Goal: Use online tool/utility: Utilize a website feature to perform a specific function

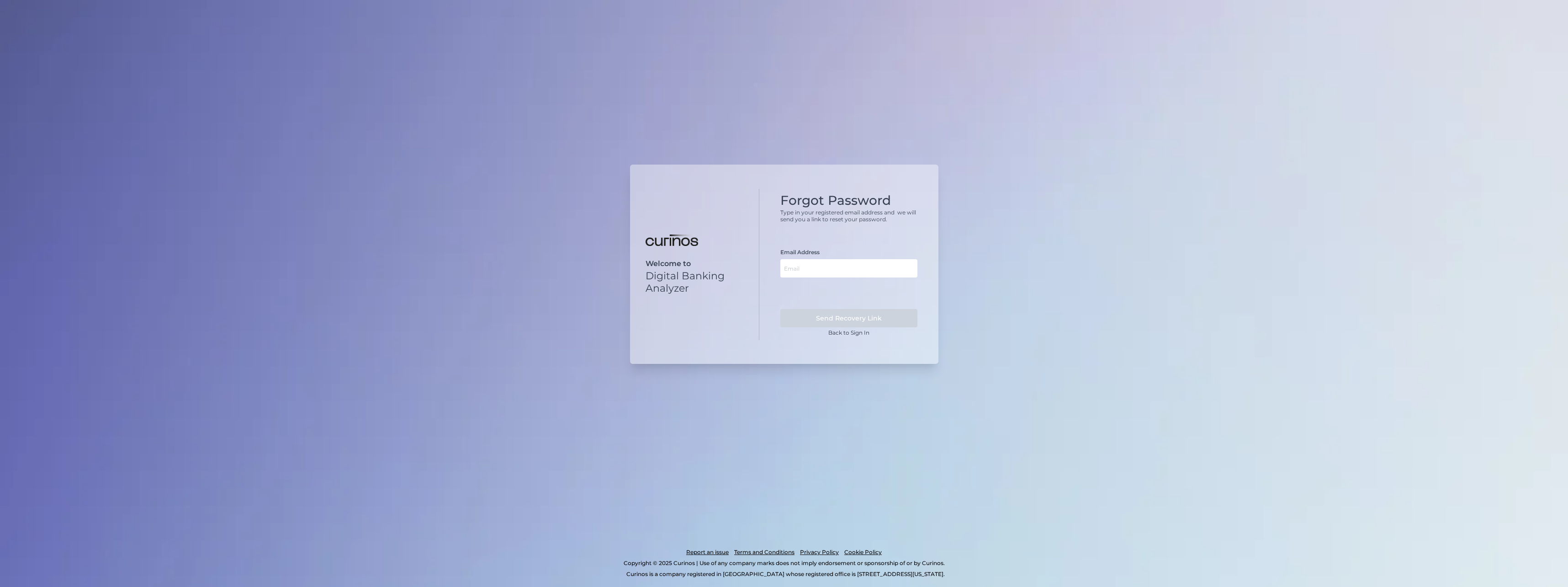
drag, startPoint x: 1161, startPoint y: 229, endPoint x: 1158, endPoint y: 223, distance: 6.7
click at [1161, 227] on div "Welcome to Digital Banking Analyzer Forgot Password Type in your registered ema…" at bounding box center [784, 293] width 1568 height 587
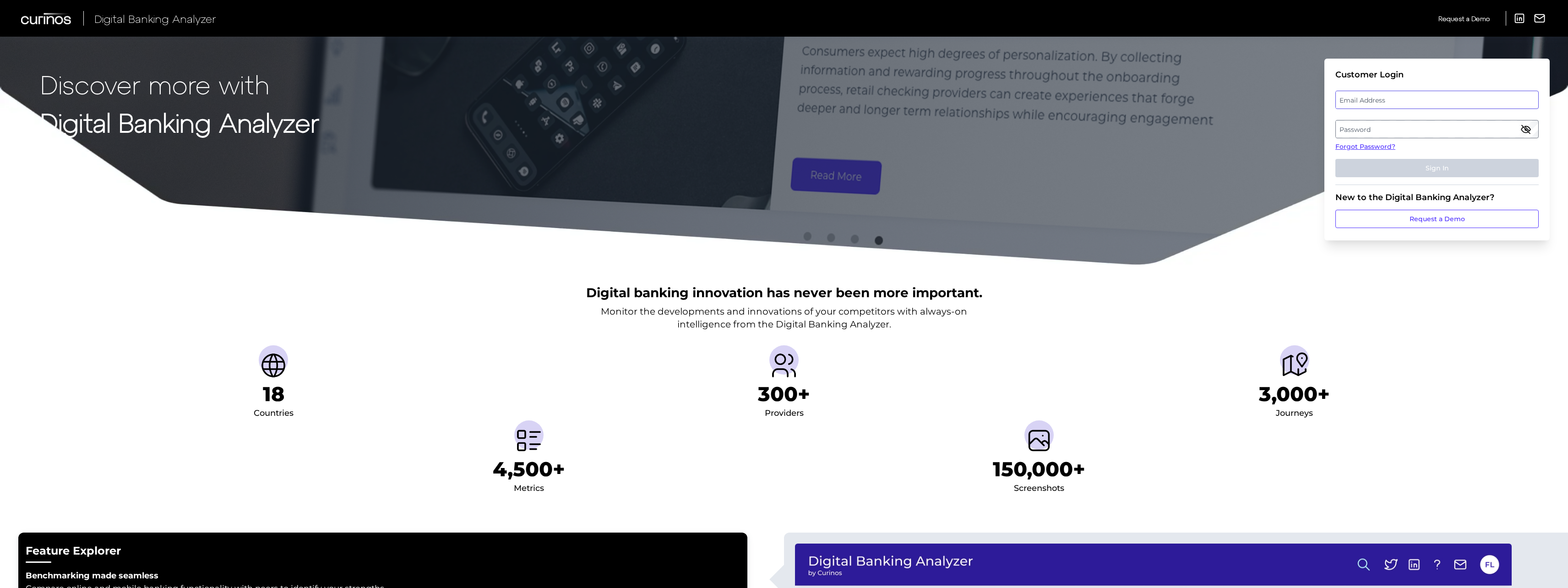
type input "[PERSON_NAME][EMAIL_ADDRESS][PERSON_NAME][DOMAIN_NAME]"
click at [1397, 95] on input "[PERSON_NAME][EMAIL_ADDRESS][PERSON_NAME][DOMAIN_NAME]" at bounding box center [1437, 99] width 203 height 18
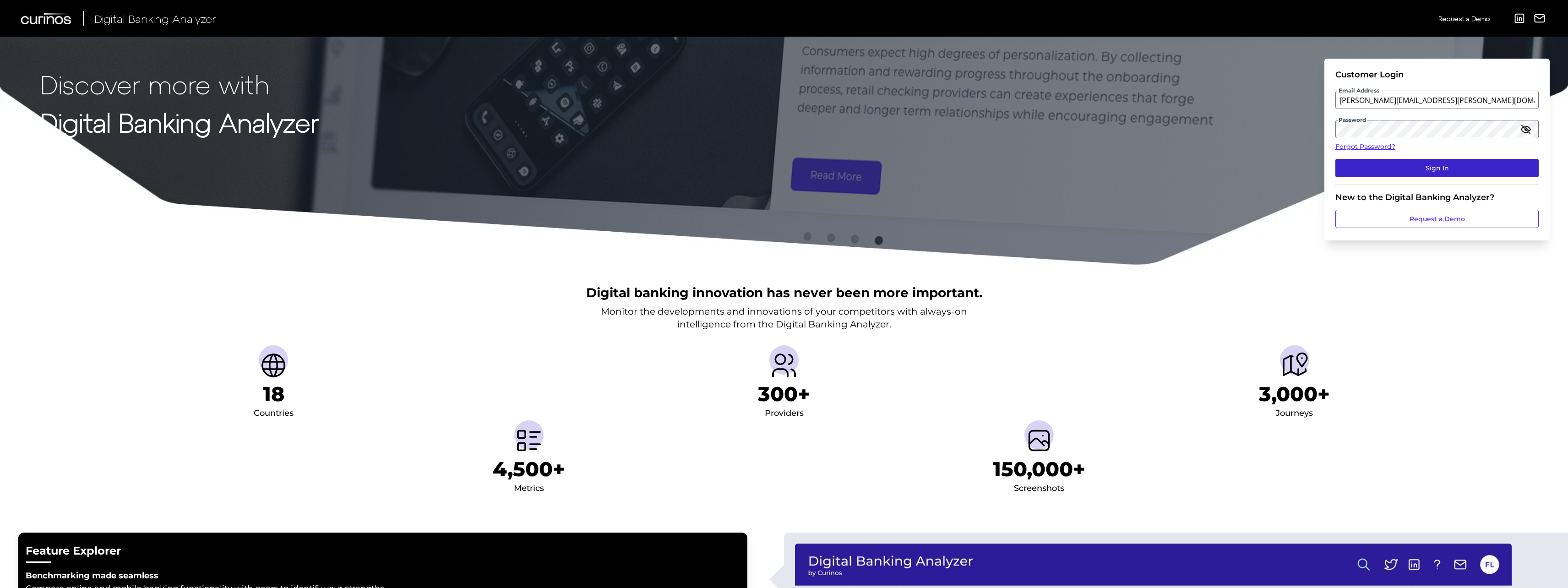
click at [1403, 166] on button "Sign In" at bounding box center [1437, 168] width 203 height 18
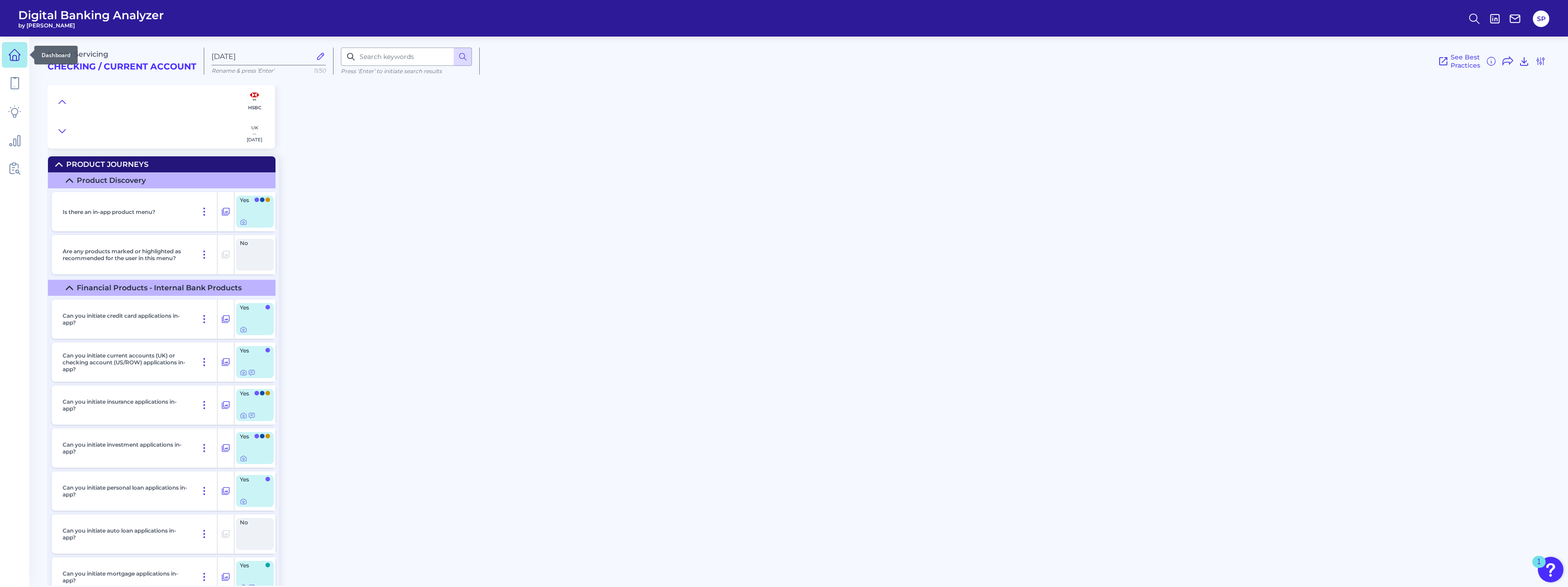
click at [17, 60] on icon at bounding box center [15, 55] width 11 height 11
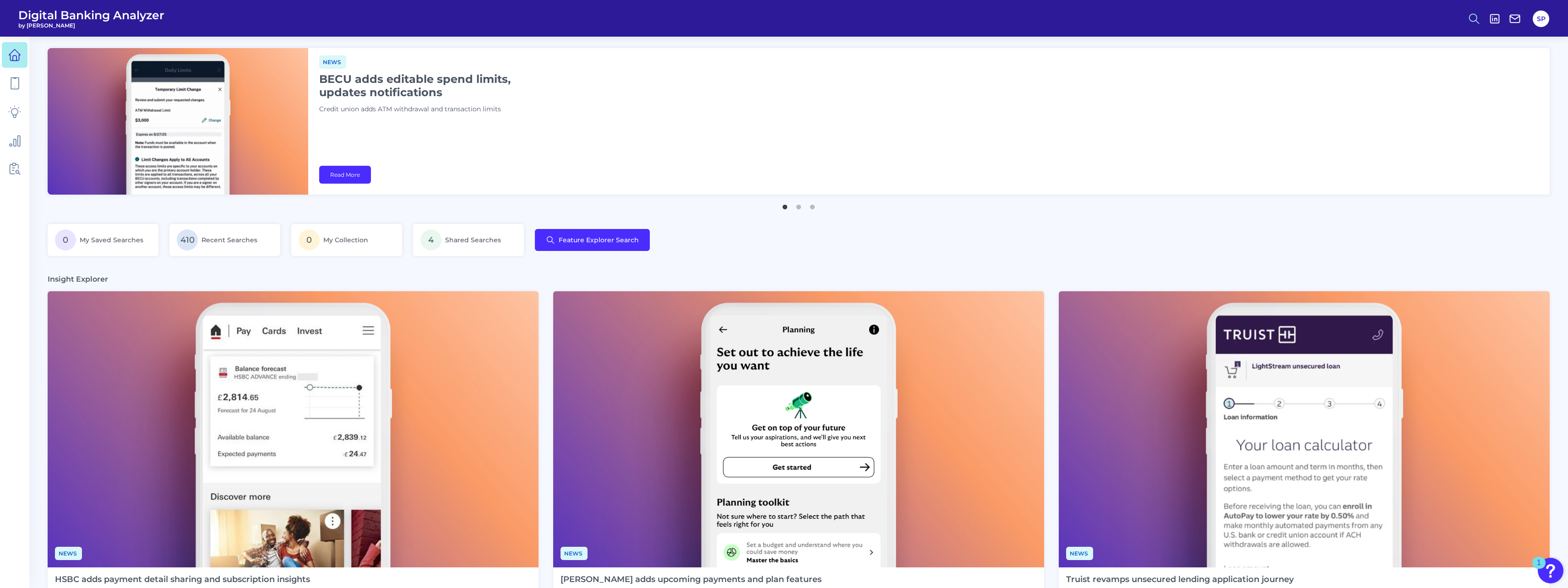
click at [1473, 9] on button at bounding box center [1474, 19] width 21 height 21
click at [1419, 67] on button "Feature Explorer Search" at bounding box center [1429, 66] width 110 height 23
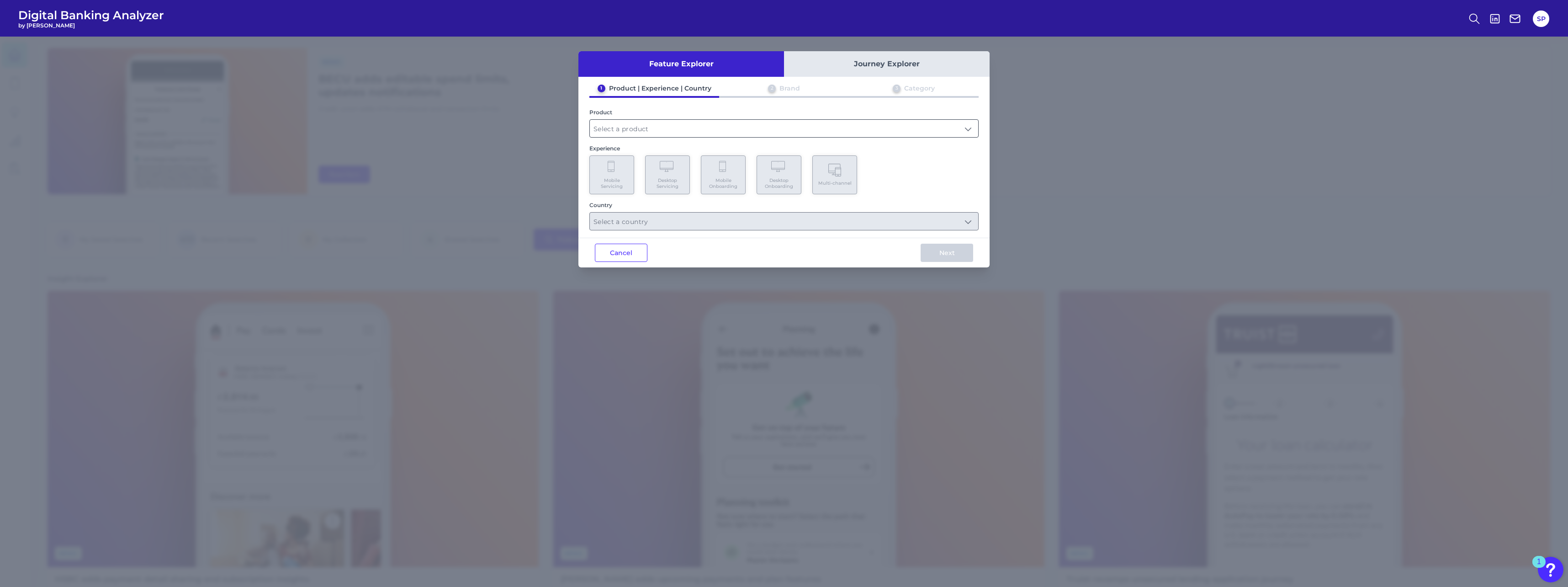
click at [653, 134] on input "text" at bounding box center [784, 128] width 388 height 17
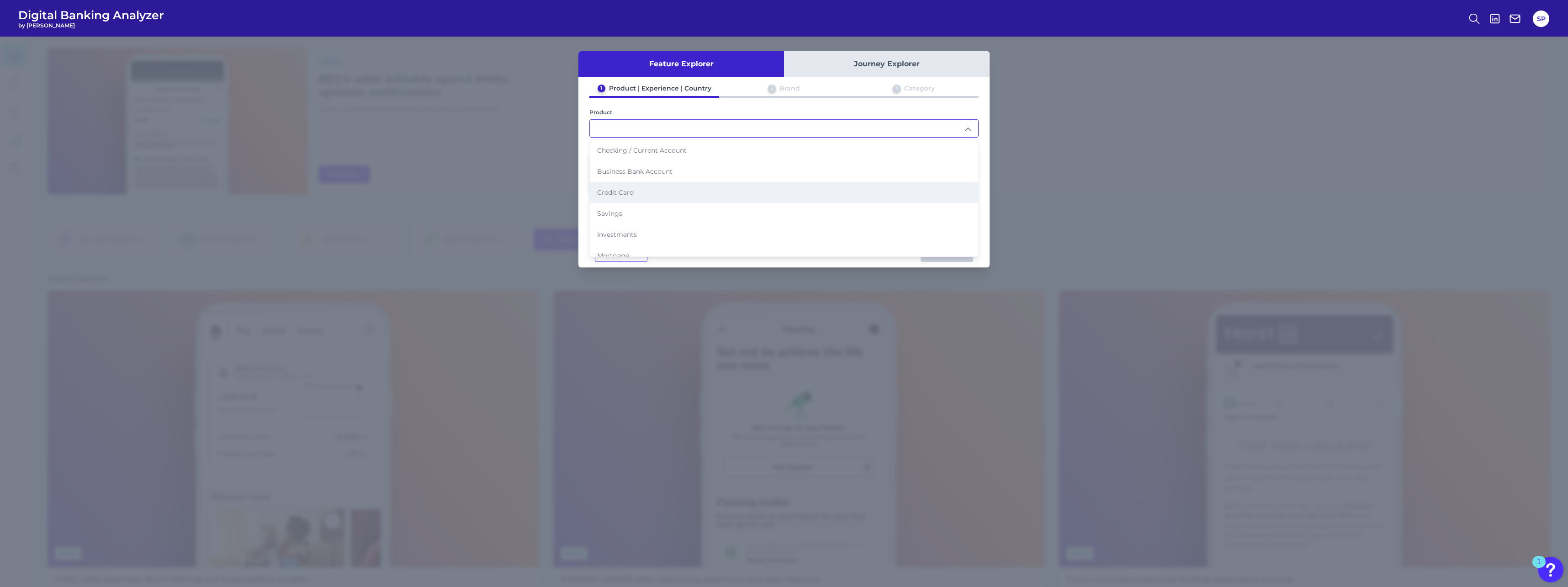
click at [644, 189] on li "Credit Card" at bounding box center [784, 193] width 388 height 21
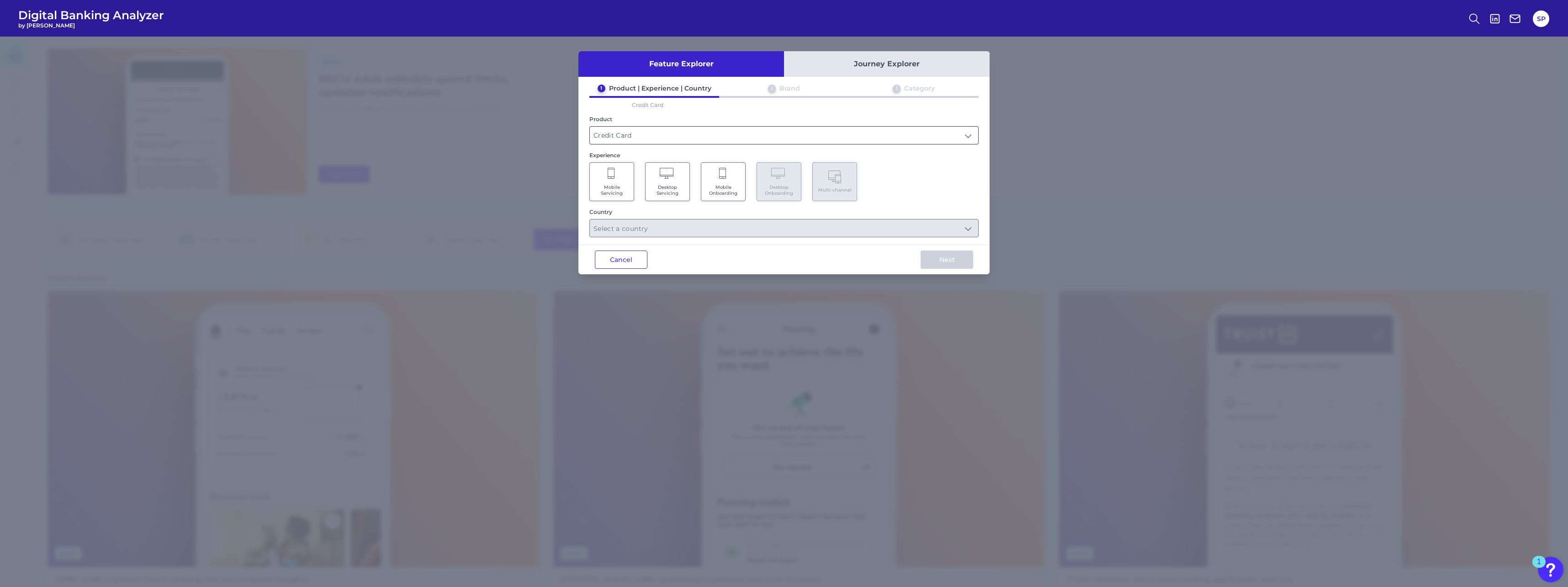
click at [671, 131] on input "Credit Card" at bounding box center [784, 135] width 388 height 17
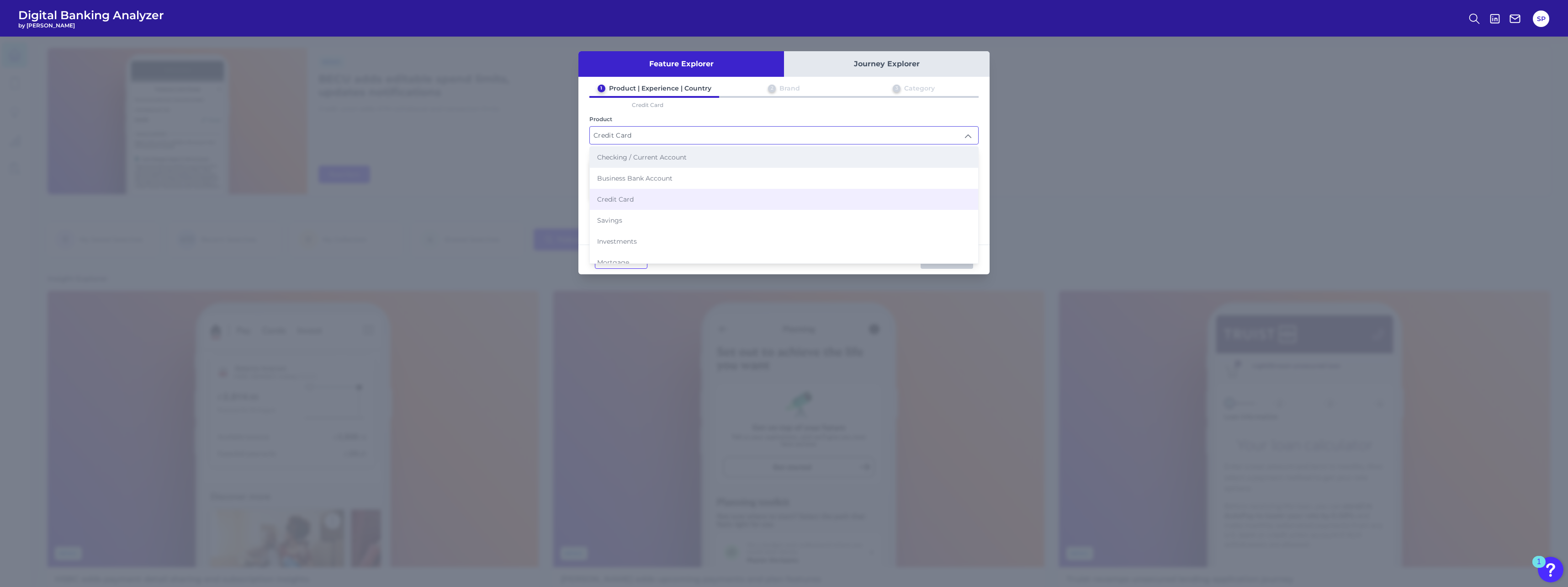
click at [661, 162] on li "Checking / Current Account" at bounding box center [784, 158] width 388 height 21
type input "Checking / Current Account"
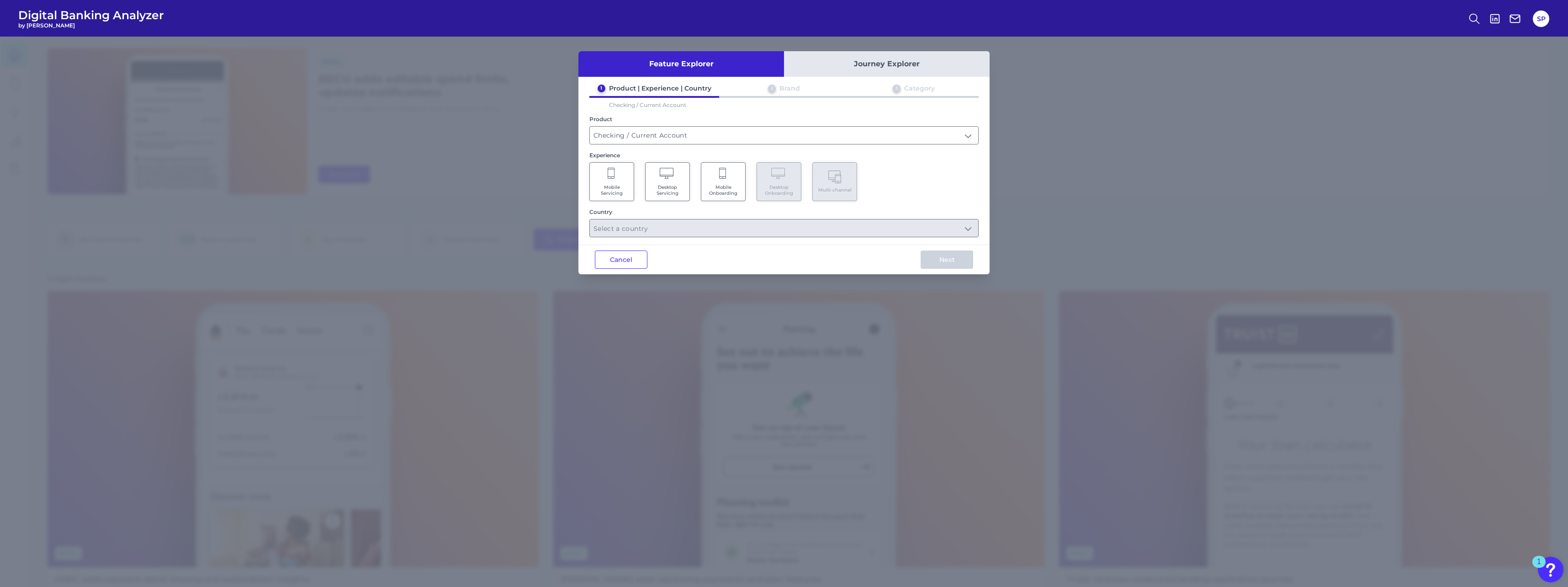
click at [629, 183] on Servicing "Mobile Servicing" at bounding box center [612, 181] width 45 height 39
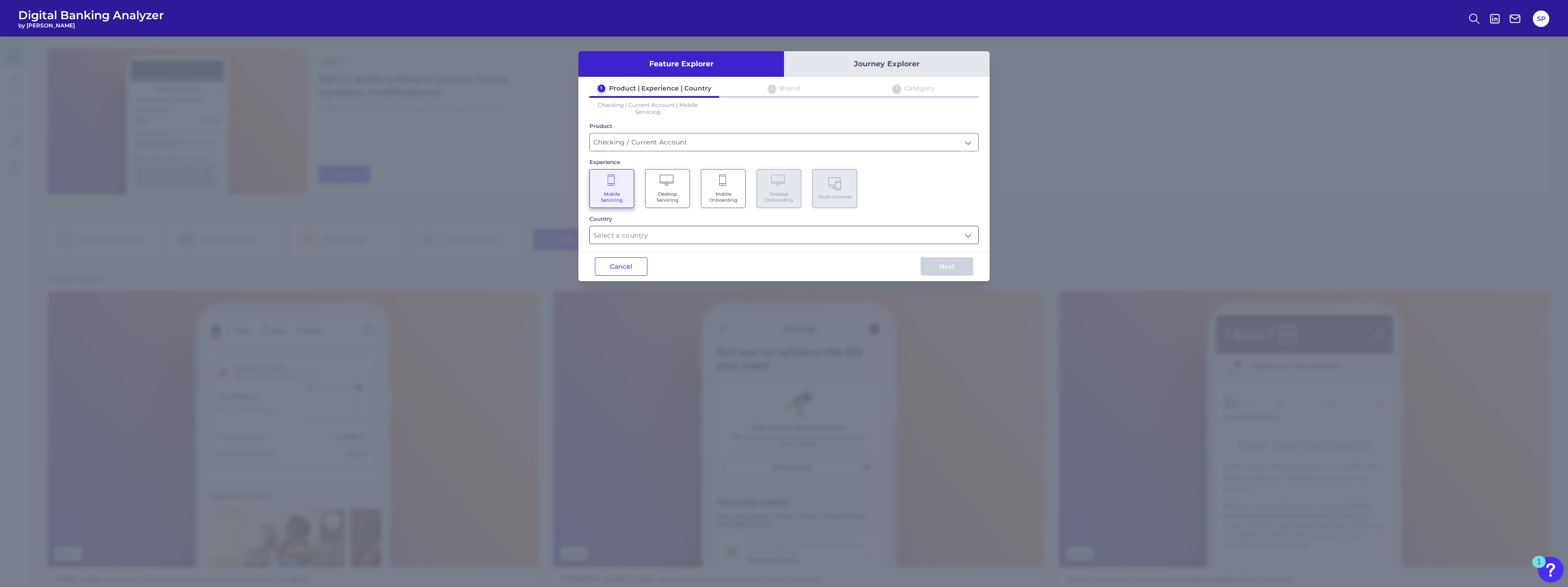
click at [675, 235] on input "text" at bounding box center [784, 235] width 388 height 17
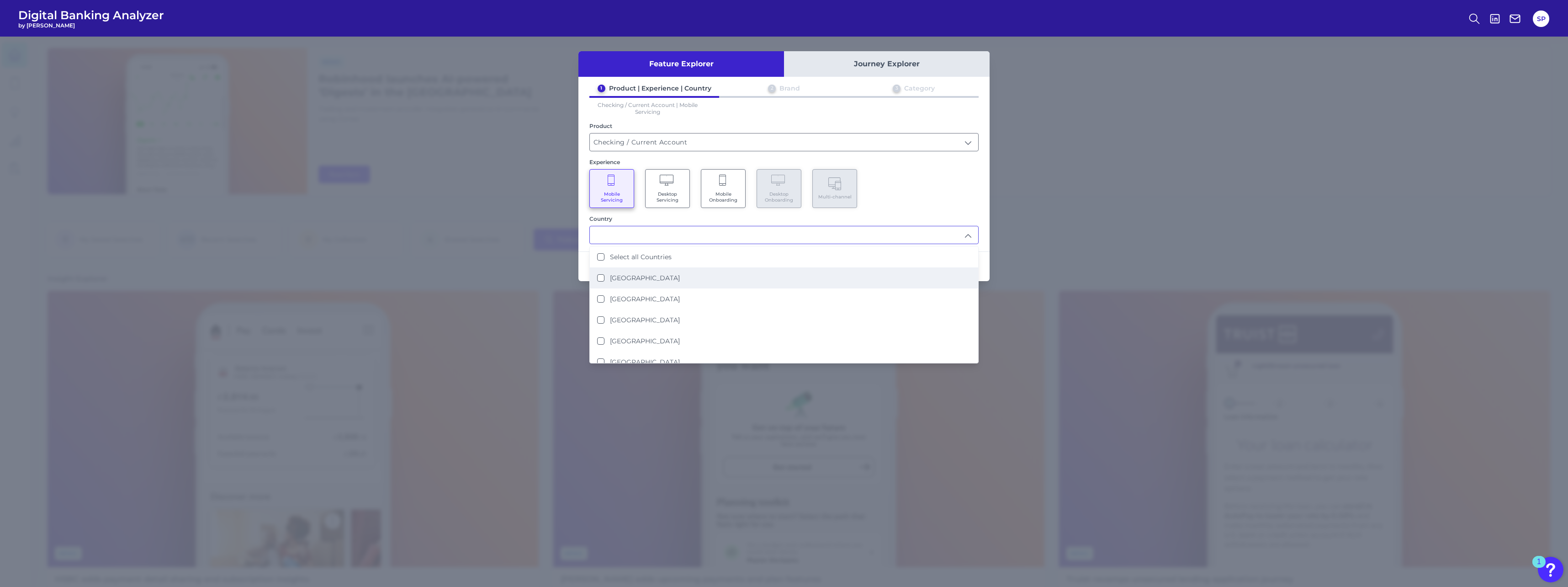
click at [660, 273] on li "[GEOGRAPHIC_DATA]" at bounding box center [784, 278] width 388 height 21
type input "[GEOGRAPHIC_DATA]"
drag, startPoint x: 923, startPoint y: 188, endPoint x: 925, endPoint y: 221, distance: 33.1
click at [924, 188] on div "Mobile Servicing Desktop Servicing Mobile Onboarding Desktop Onboarding Multi-c…" at bounding box center [784, 188] width 390 height 39
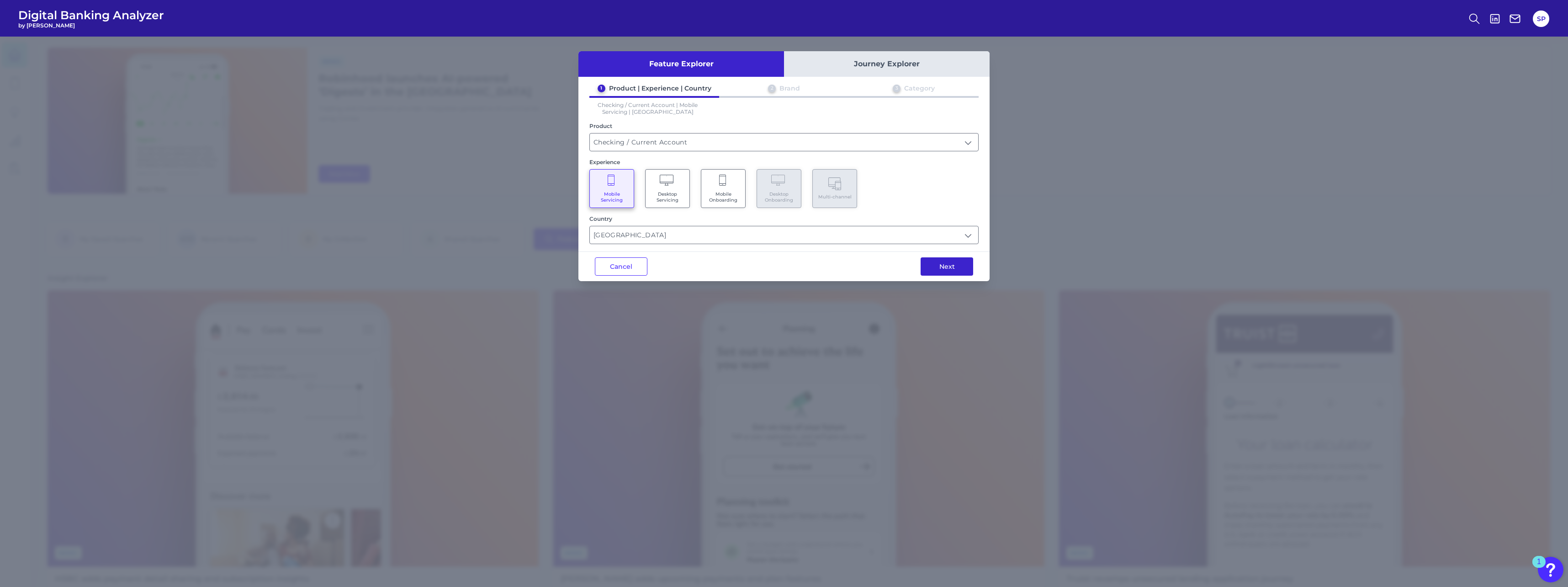
click at [935, 264] on button "Next" at bounding box center [947, 266] width 53 height 18
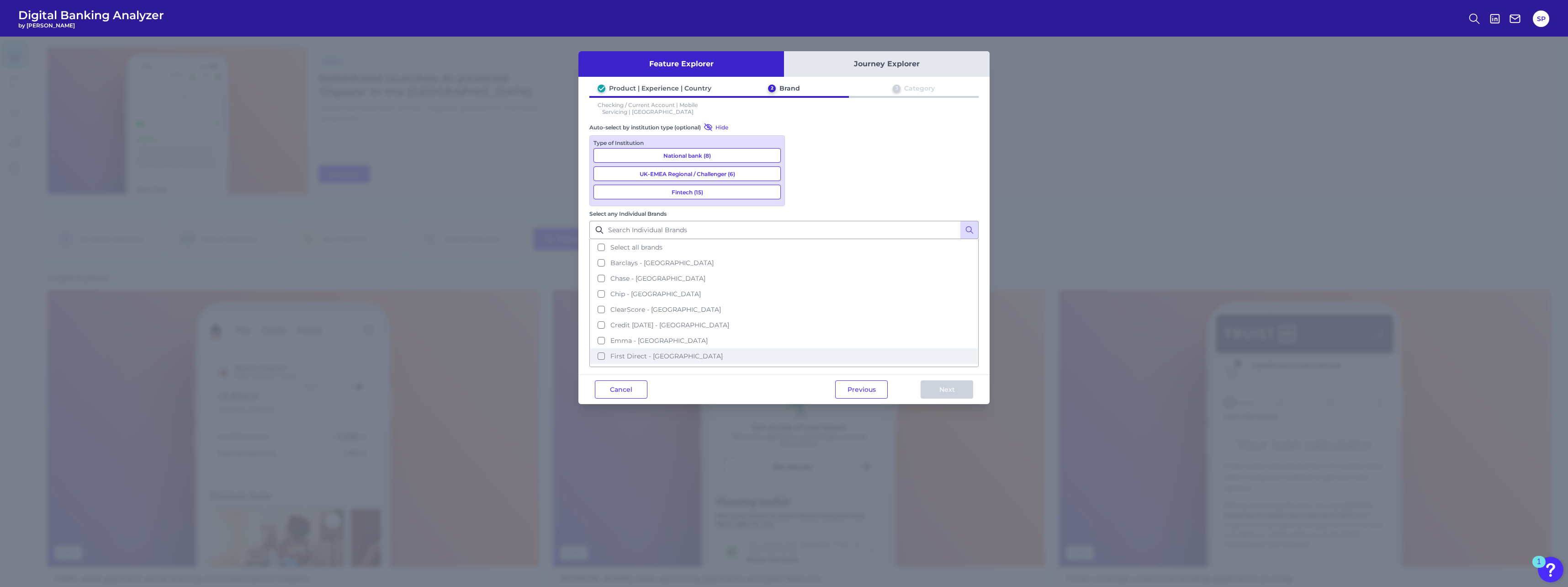
scroll to position [46, 0]
click at [831, 302] on button "First Direct - [GEOGRAPHIC_DATA]" at bounding box center [784, 310] width 388 height 15
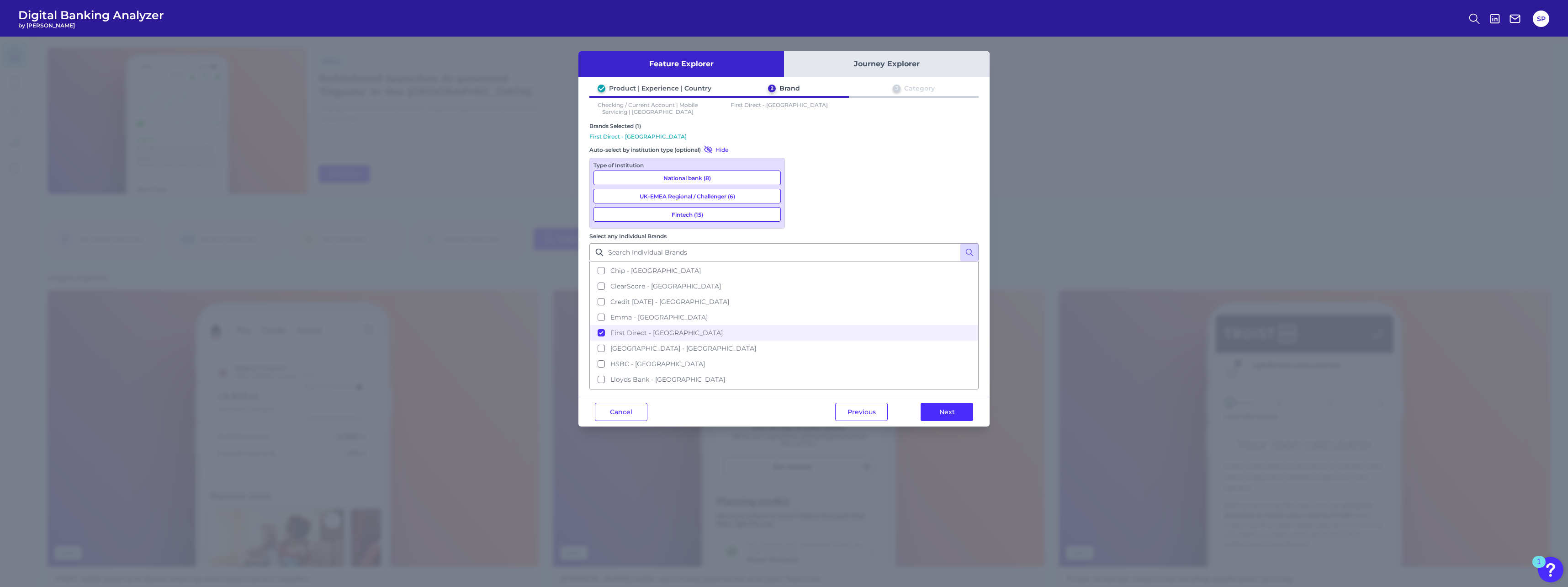
click at [959, 403] on button "Next" at bounding box center [947, 411] width 53 height 18
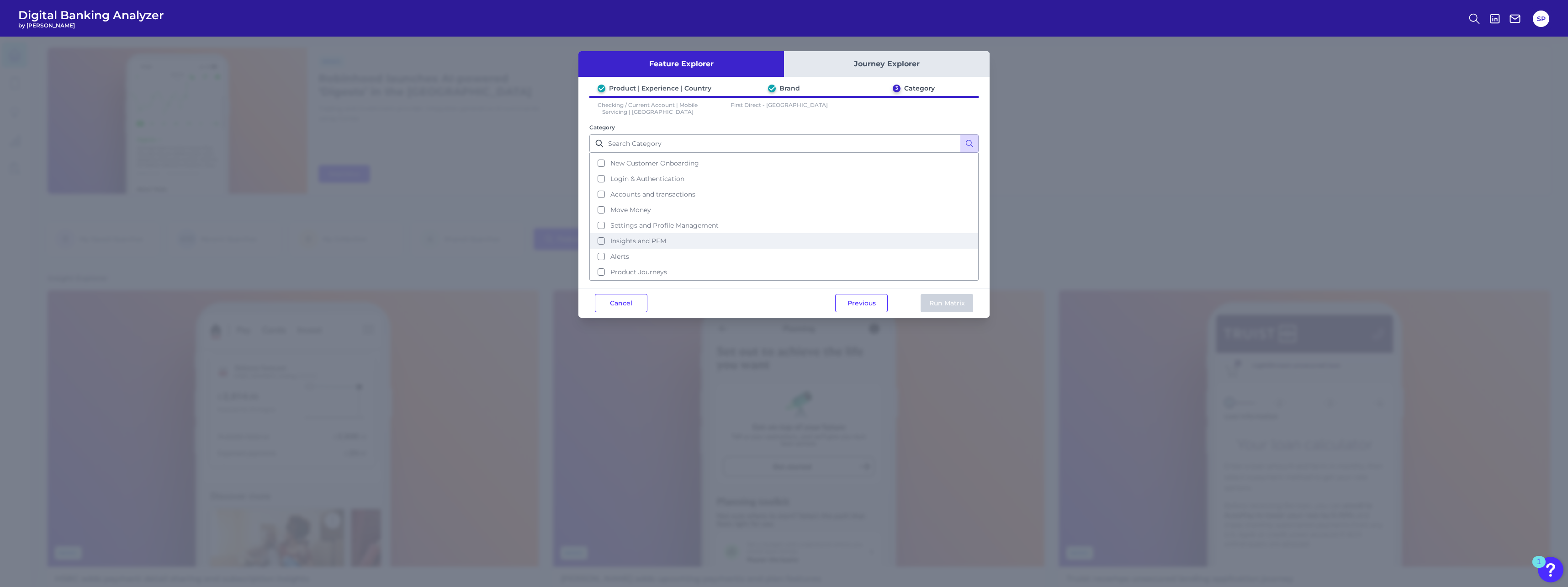
scroll to position [45, 0]
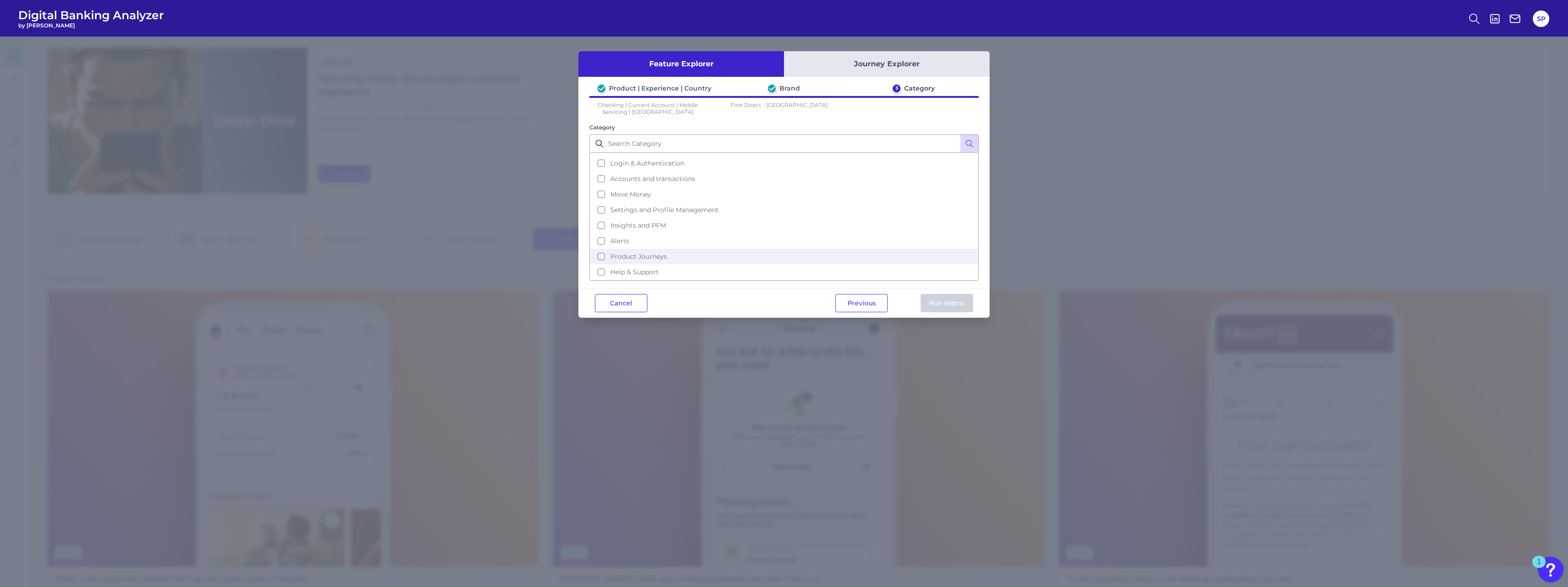
click at [626, 257] on span "Product Journeys" at bounding box center [638, 256] width 56 height 8
click at [961, 302] on button "Run Matrix" at bounding box center [947, 302] width 53 height 18
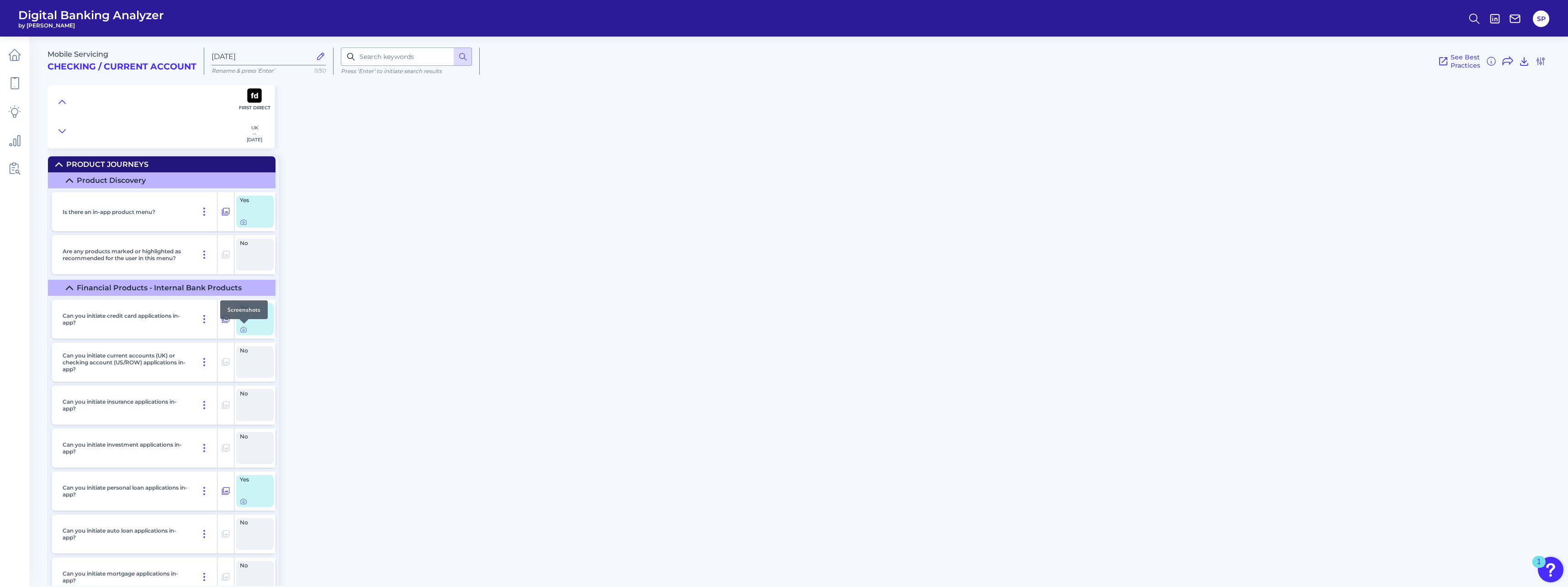
click at [243, 328] on div at bounding box center [244, 324] width 9 height 9
click at [243, 329] on icon at bounding box center [243, 330] width 2 height 2
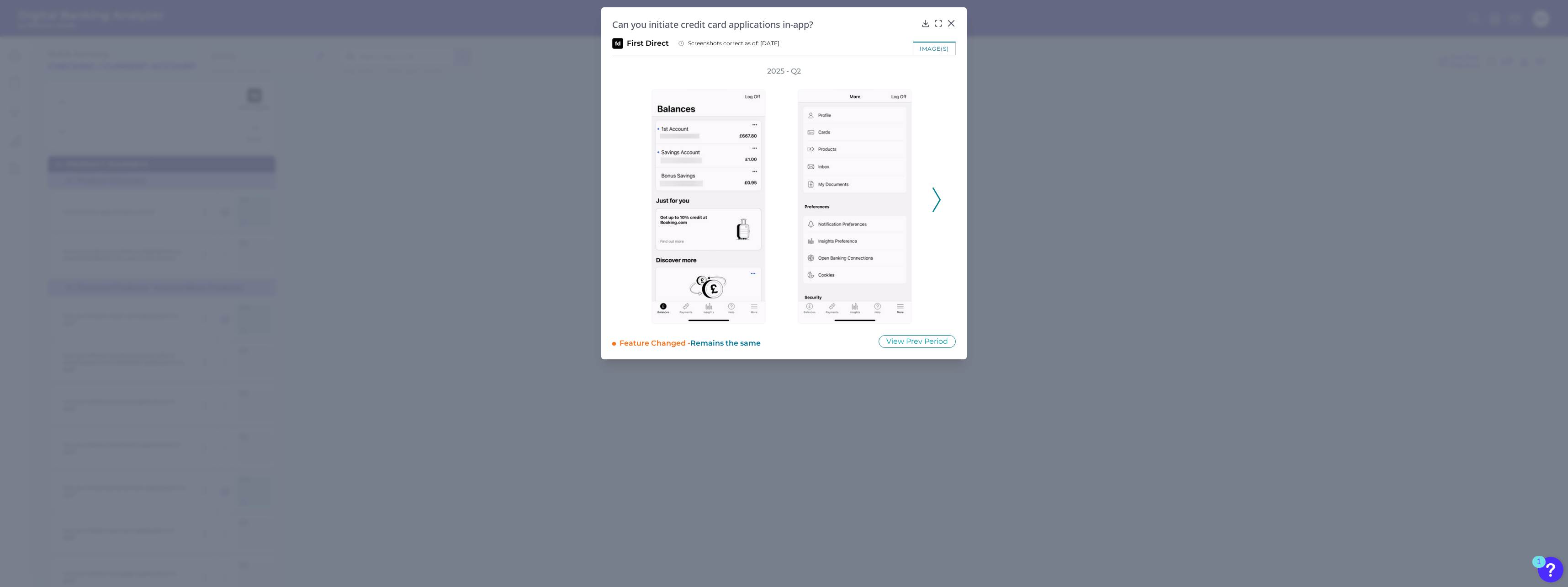
click at [942, 198] on div "2025 - Q2" at bounding box center [784, 195] width 344 height 257
click at [942, 197] on div "2025 - Q2" at bounding box center [784, 195] width 344 height 257
click at [943, 195] on div "2025 - Q2" at bounding box center [784, 195] width 344 height 257
click at [933, 198] on icon at bounding box center [937, 199] width 8 height 25
click at [937, 196] on icon at bounding box center [937, 199] width 8 height 25
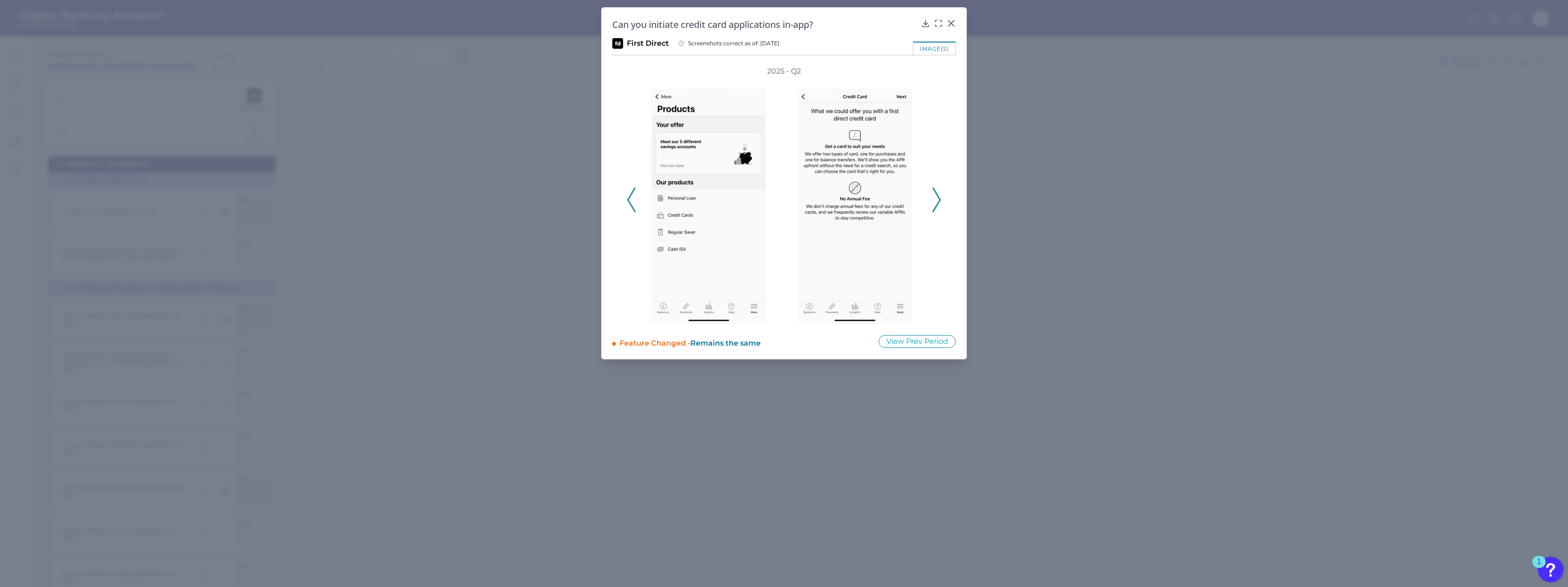
click at [942, 195] on div "2025 - Q2" at bounding box center [784, 195] width 344 height 257
click at [937, 198] on icon at bounding box center [937, 199] width 8 height 25
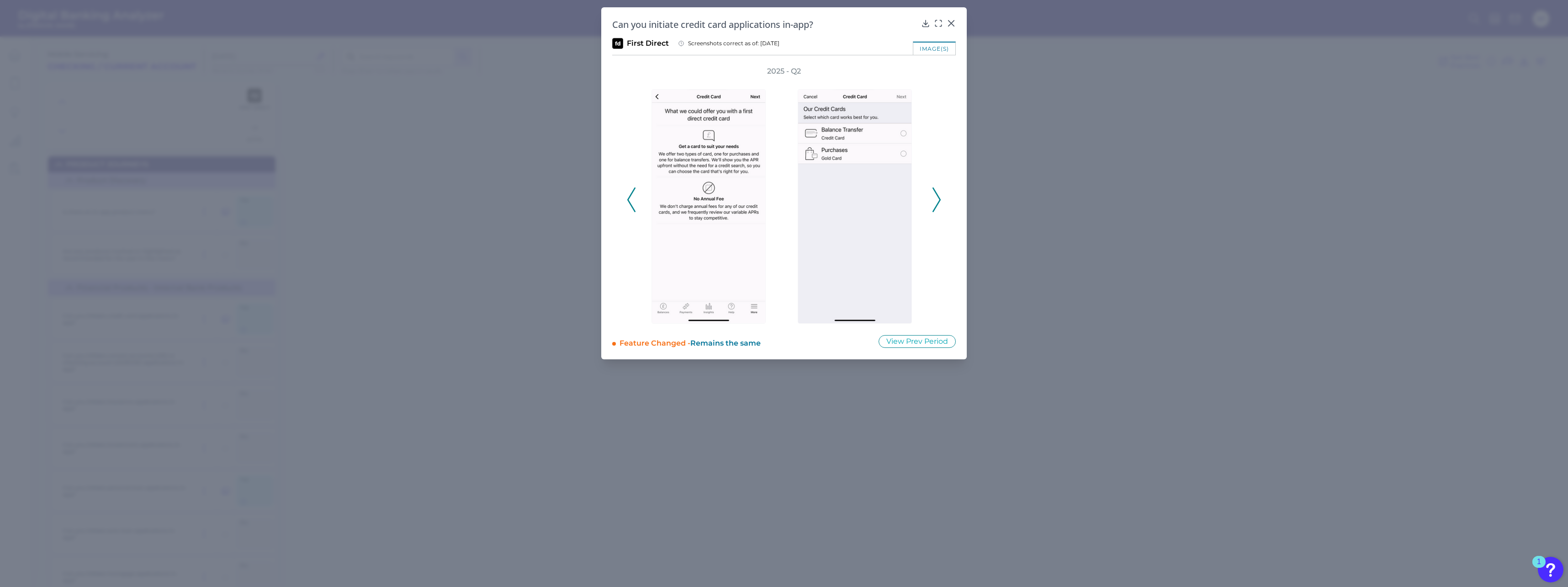
click at [937, 198] on icon at bounding box center [937, 199] width 8 height 25
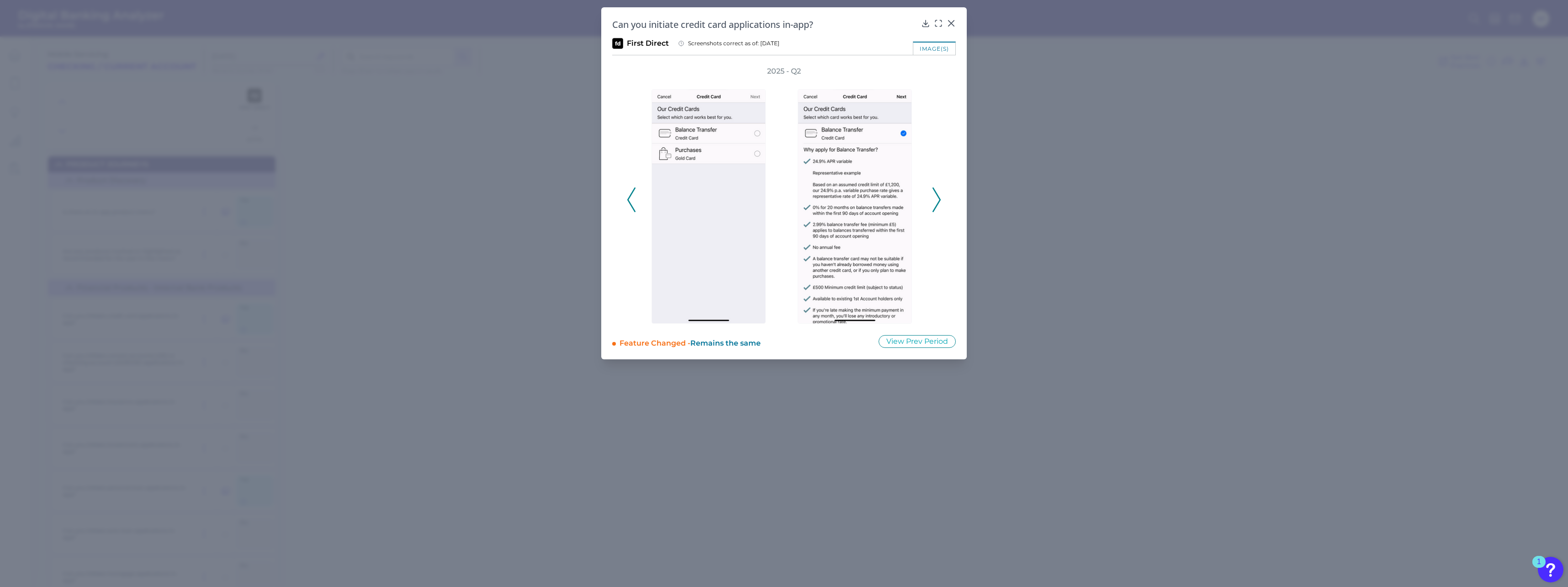
click at [937, 198] on icon at bounding box center [937, 199] width 8 height 25
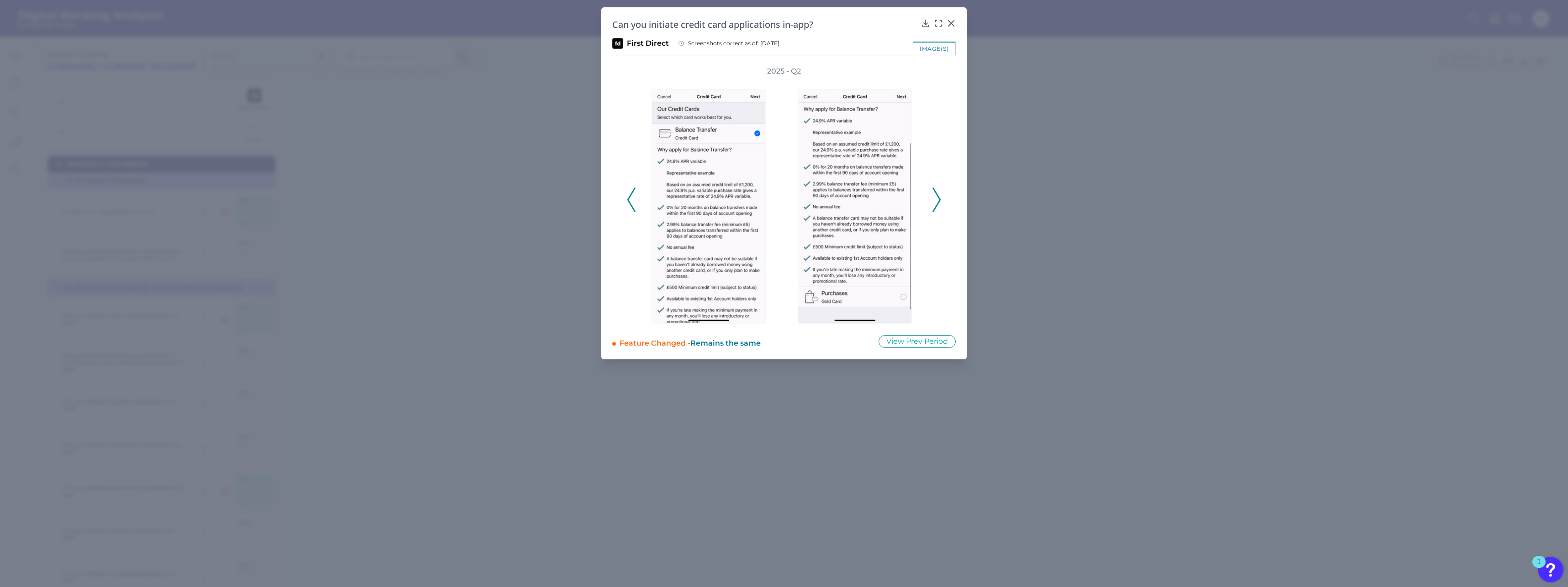
click at [937, 198] on icon at bounding box center [937, 199] width 8 height 25
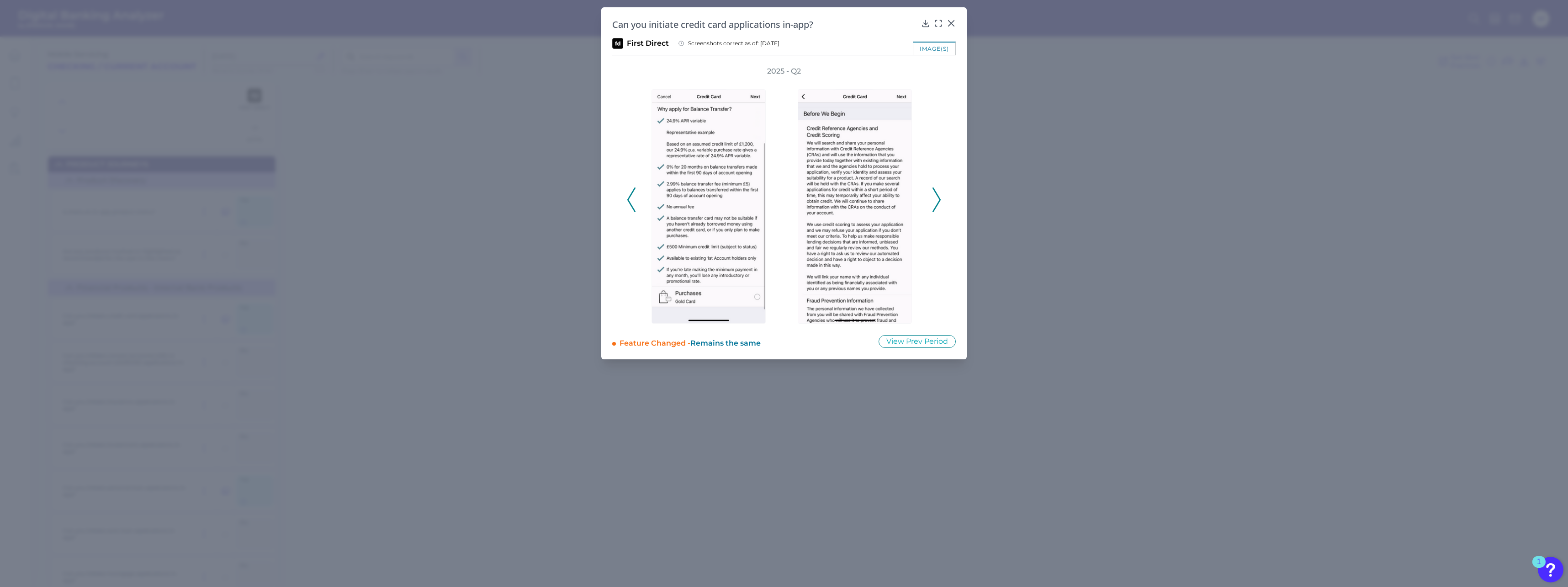
click at [937, 198] on icon at bounding box center [937, 199] width 8 height 25
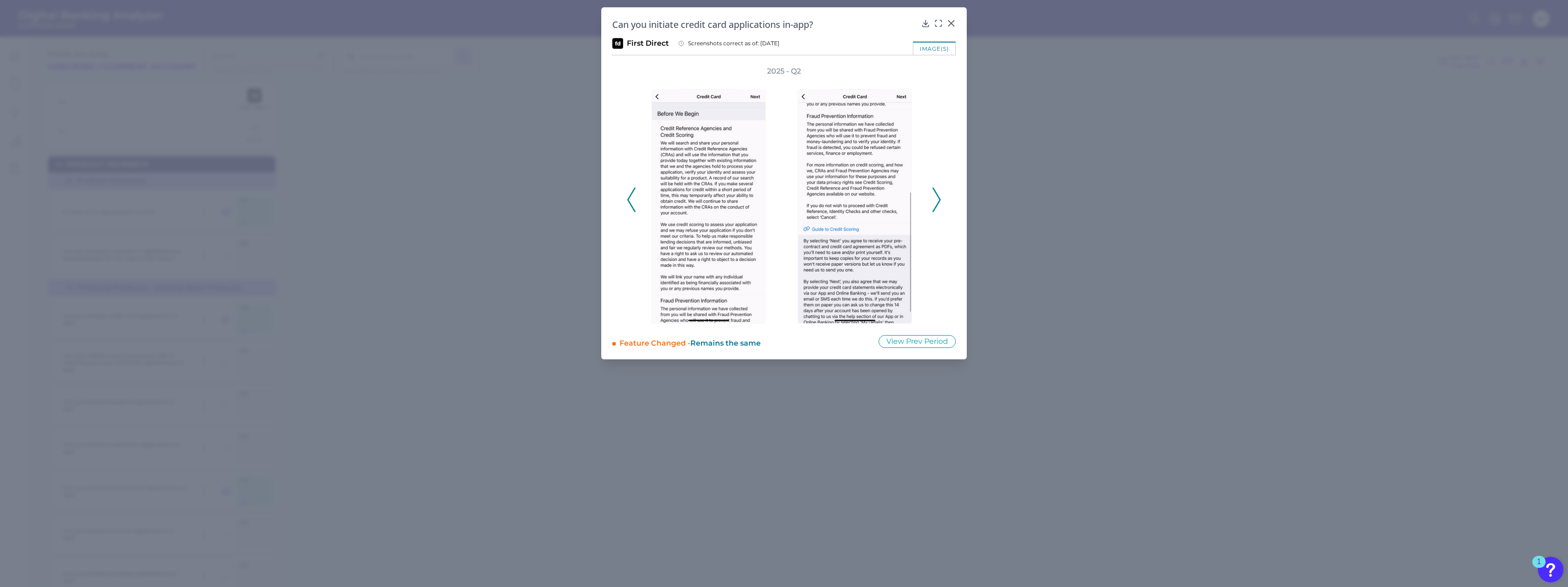
click at [937, 198] on icon at bounding box center [937, 199] width 8 height 25
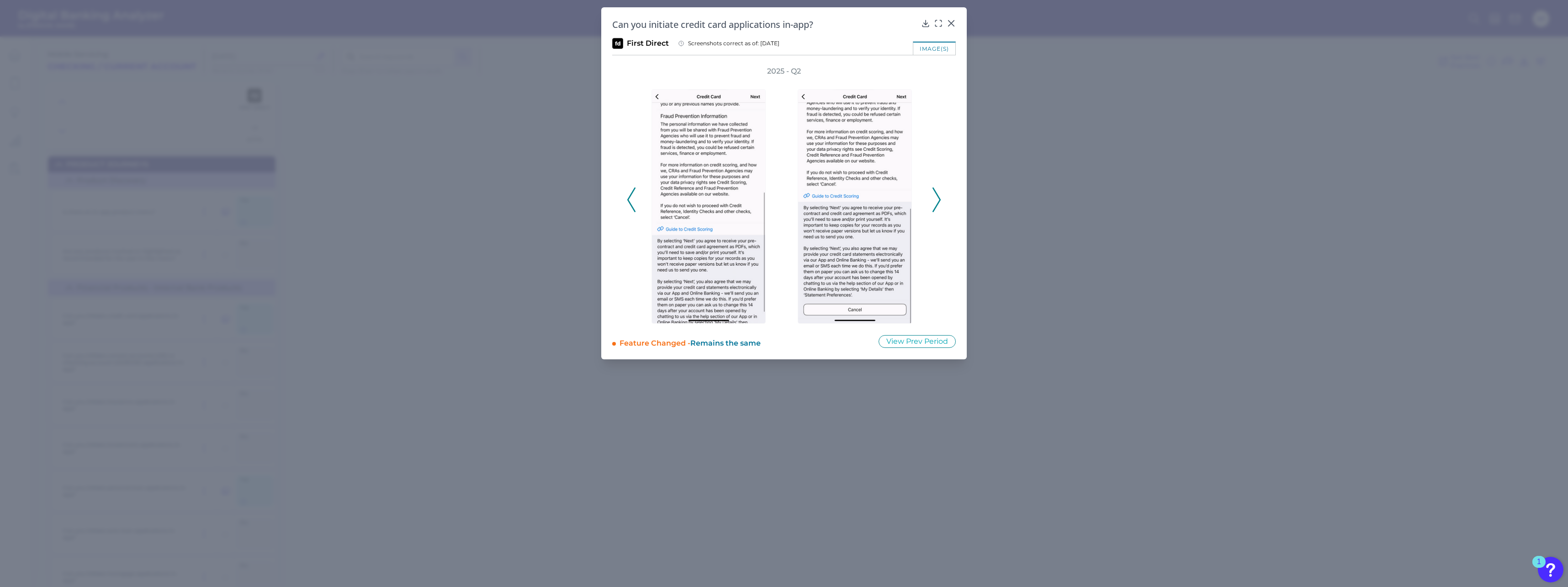
click at [937, 198] on icon at bounding box center [937, 199] width 8 height 25
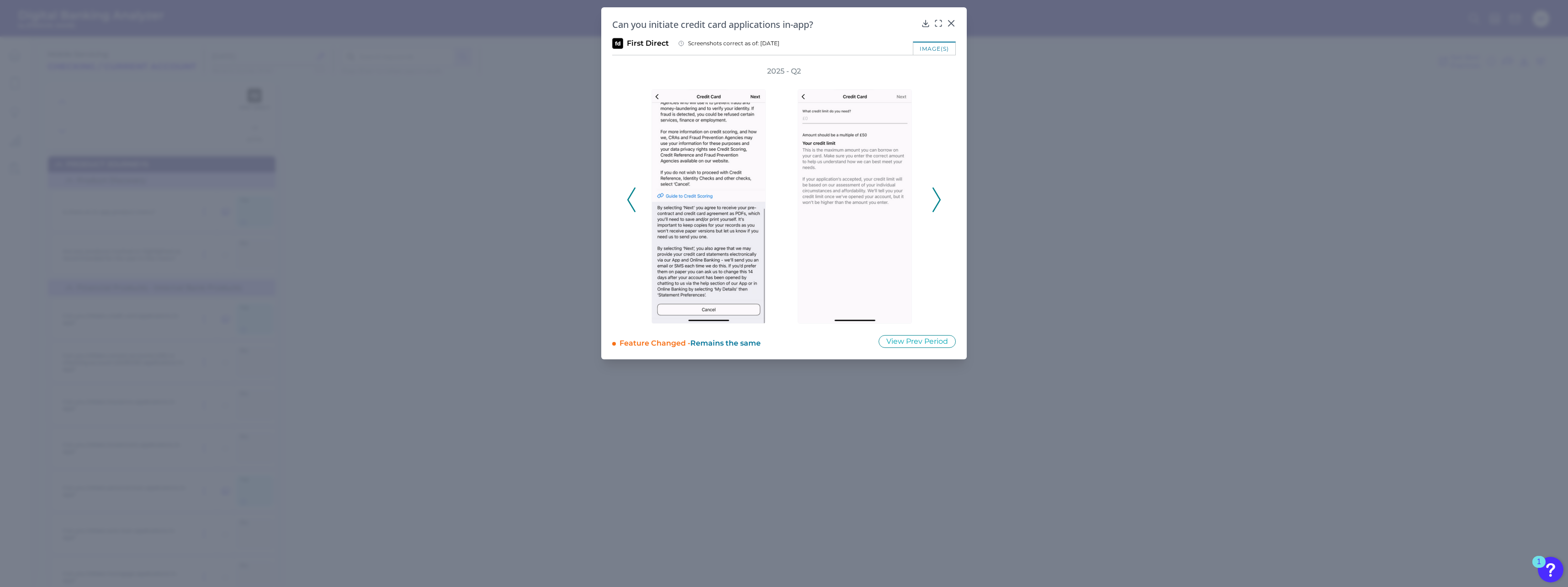
click at [937, 198] on icon at bounding box center [937, 199] width 8 height 25
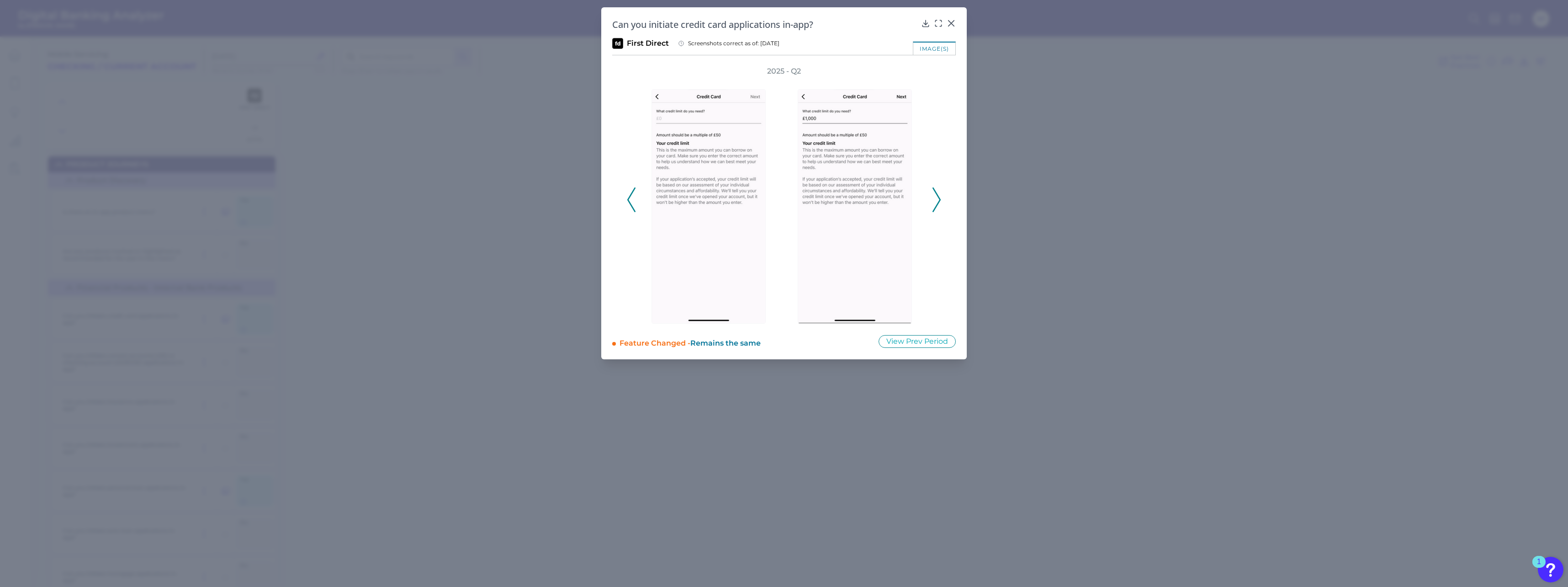
click at [938, 197] on icon at bounding box center [937, 199] width 8 height 25
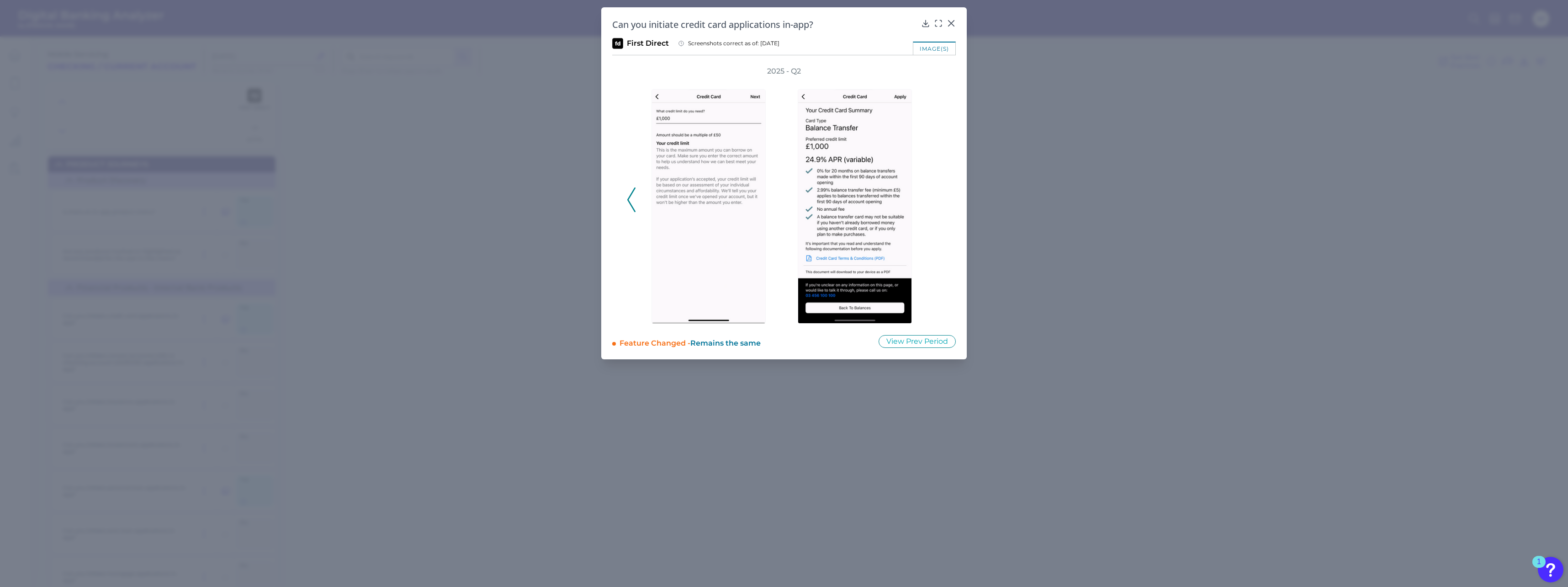
click at [938, 197] on div "2025 - Q2" at bounding box center [784, 195] width 314 height 257
click at [627, 198] on icon at bounding box center [631, 199] width 8 height 25
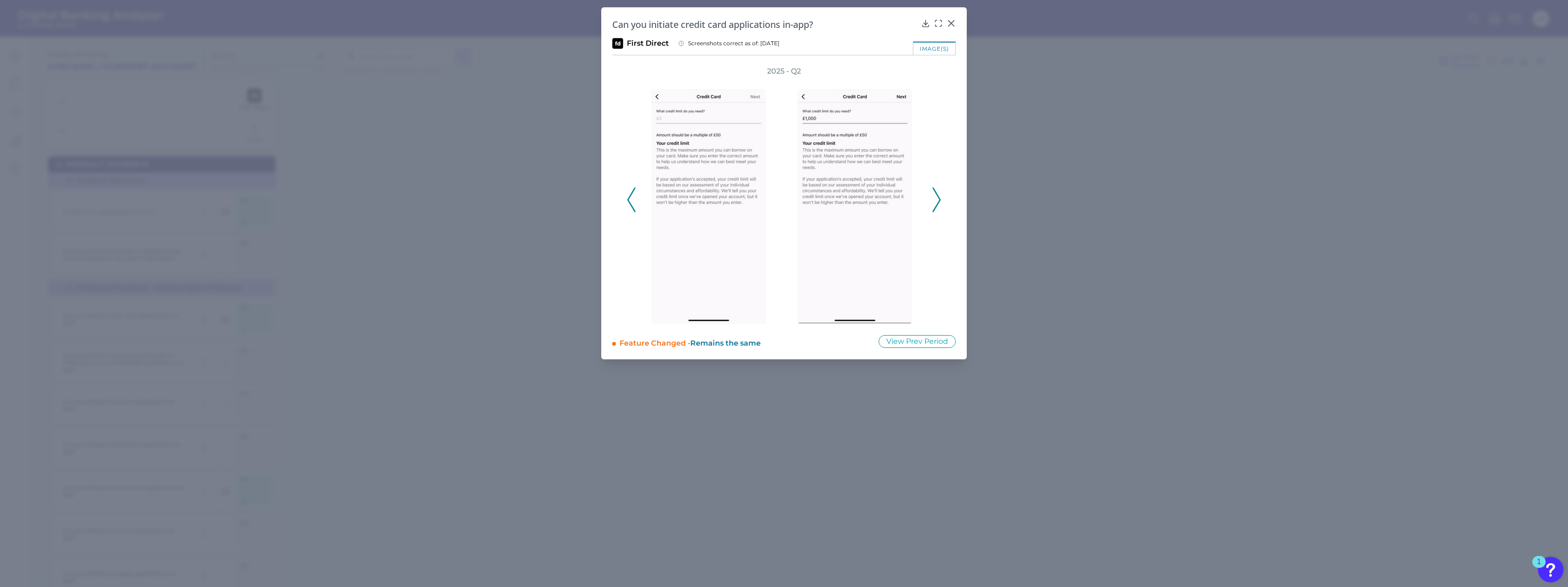
click at [627, 198] on icon at bounding box center [631, 199] width 8 height 25
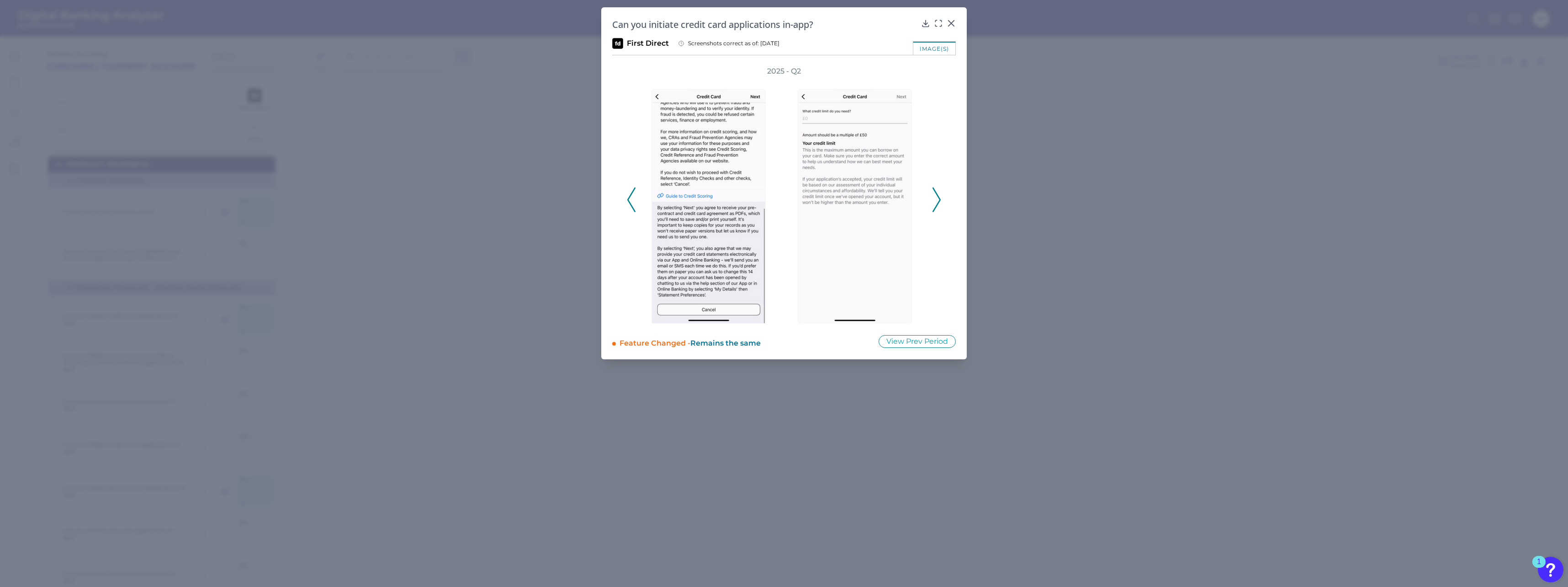
click at [935, 199] on icon at bounding box center [937, 199] width 8 height 25
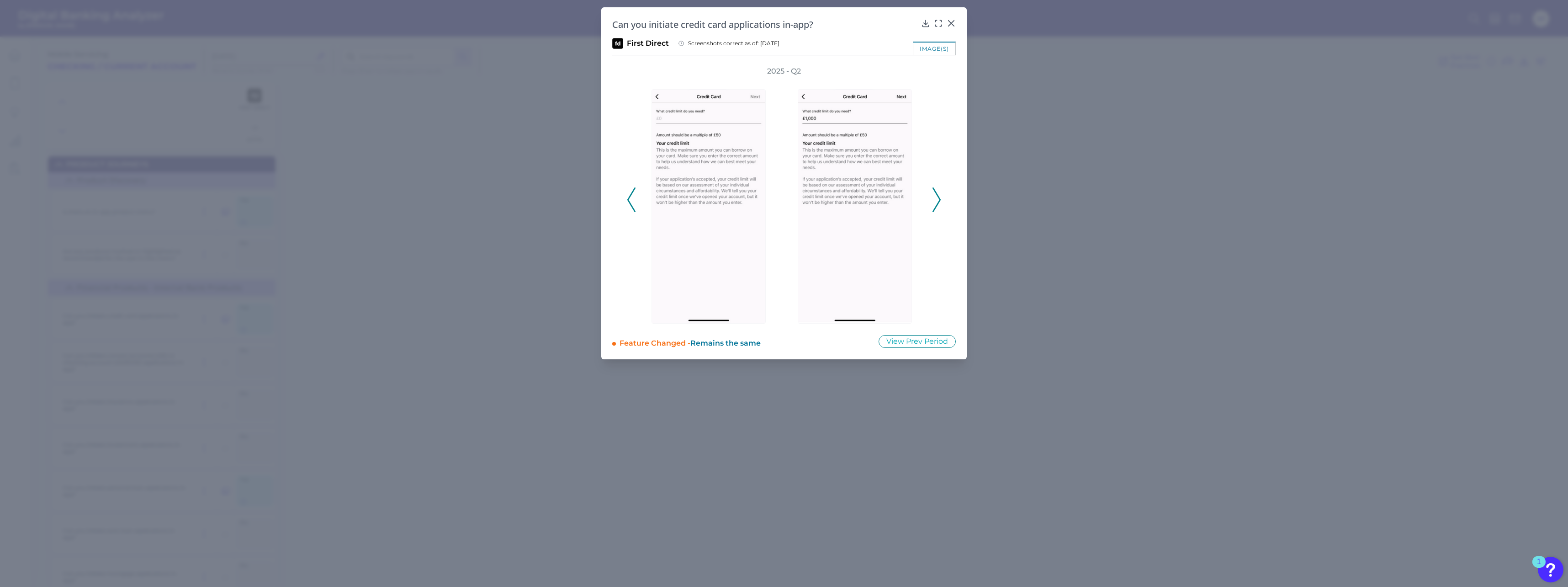
click at [935, 197] on icon at bounding box center [937, 199] width 8 height 25
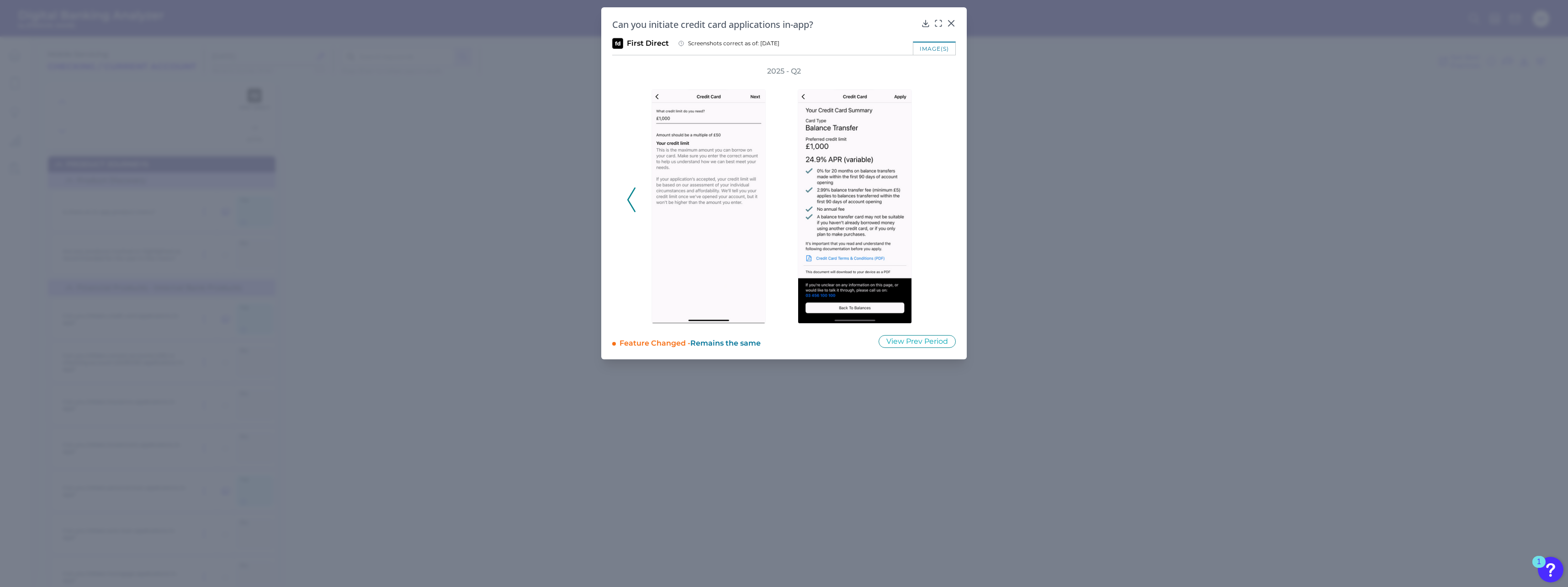
click at [935, 197] on div "2025 - Q2" at bounding box center [784, 195] width 314 height 257
click at [632, 197] on icon at bounding box center [631, 199] width 8 height 25
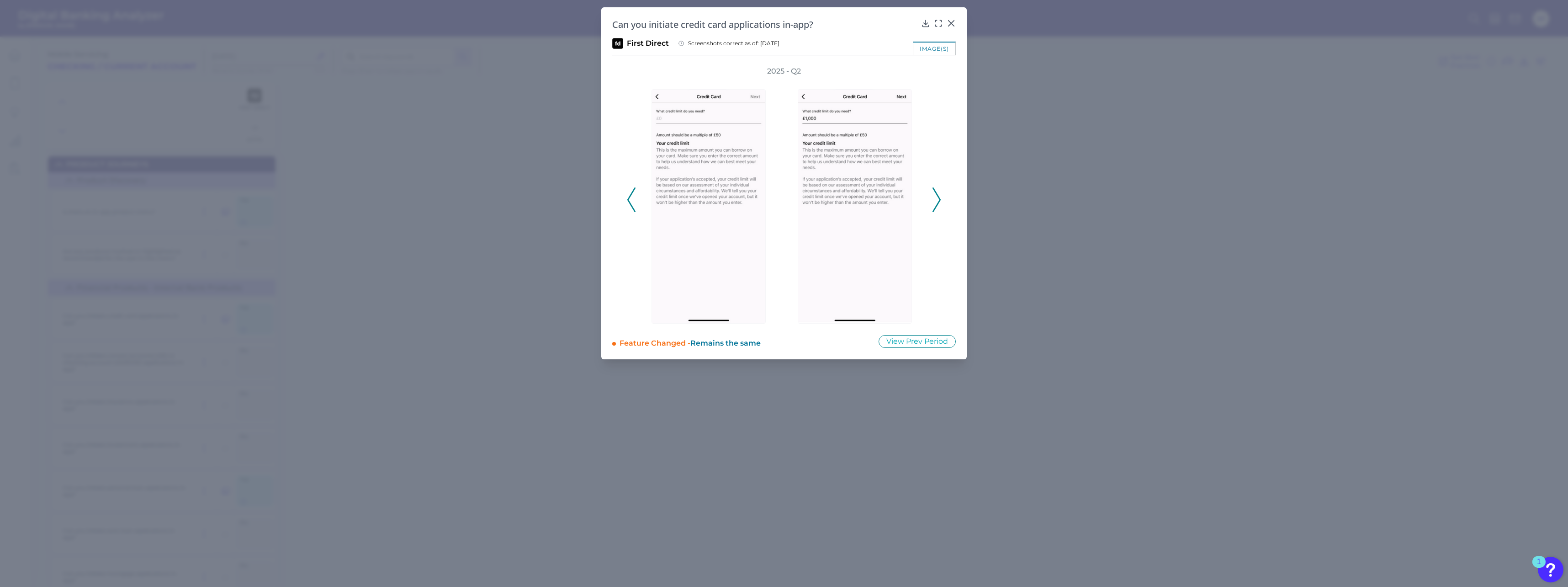
click at [632, 197] on icon at bounding box center [631, 199] width 8 height 25
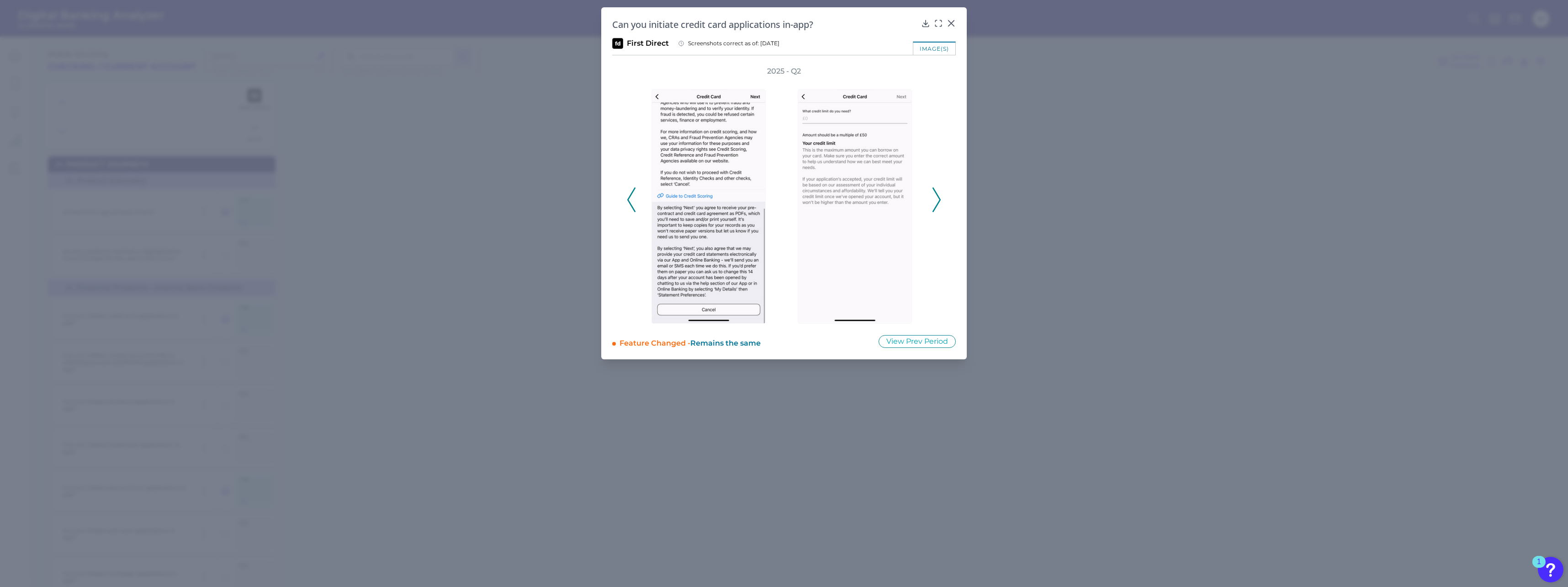
click at [632, 197] on icon at bounding box center [631, 199] width 8 height 25
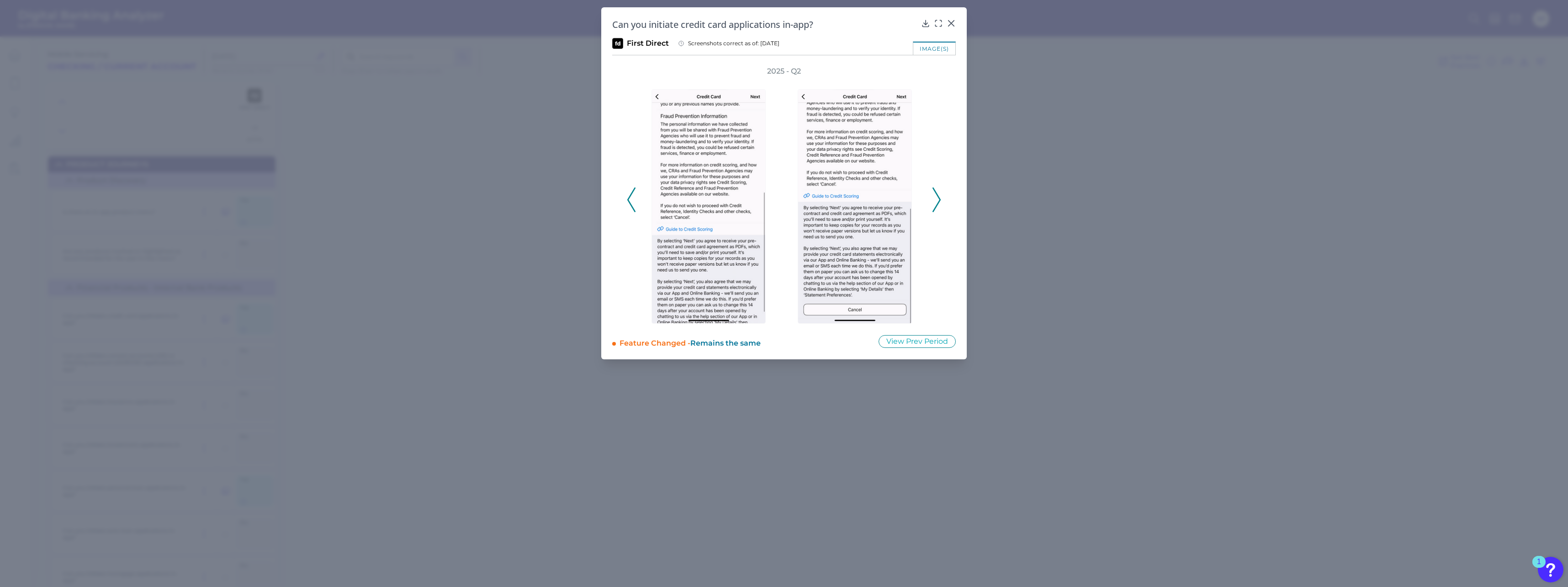
click at [632, 197] on icon at bounding box center [631, 199] width 8 height 25
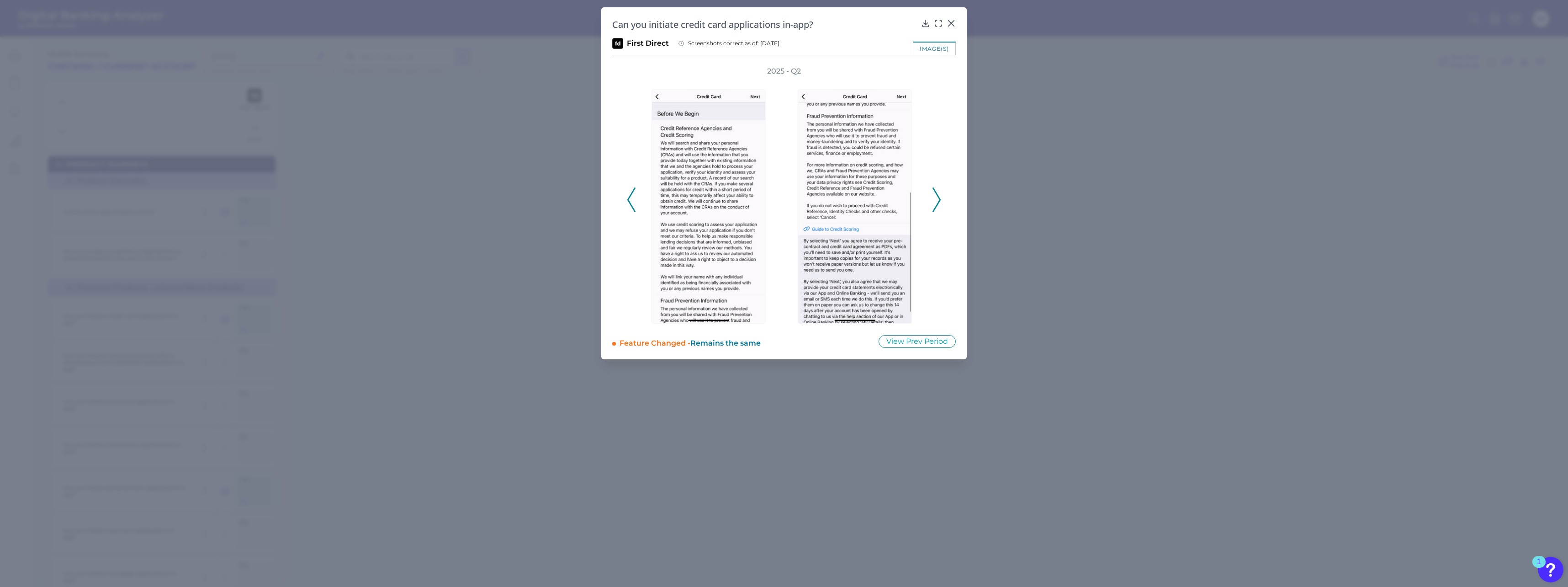
click at [632, 197] on icon at bounding box center [631, 199] width 8 height 25
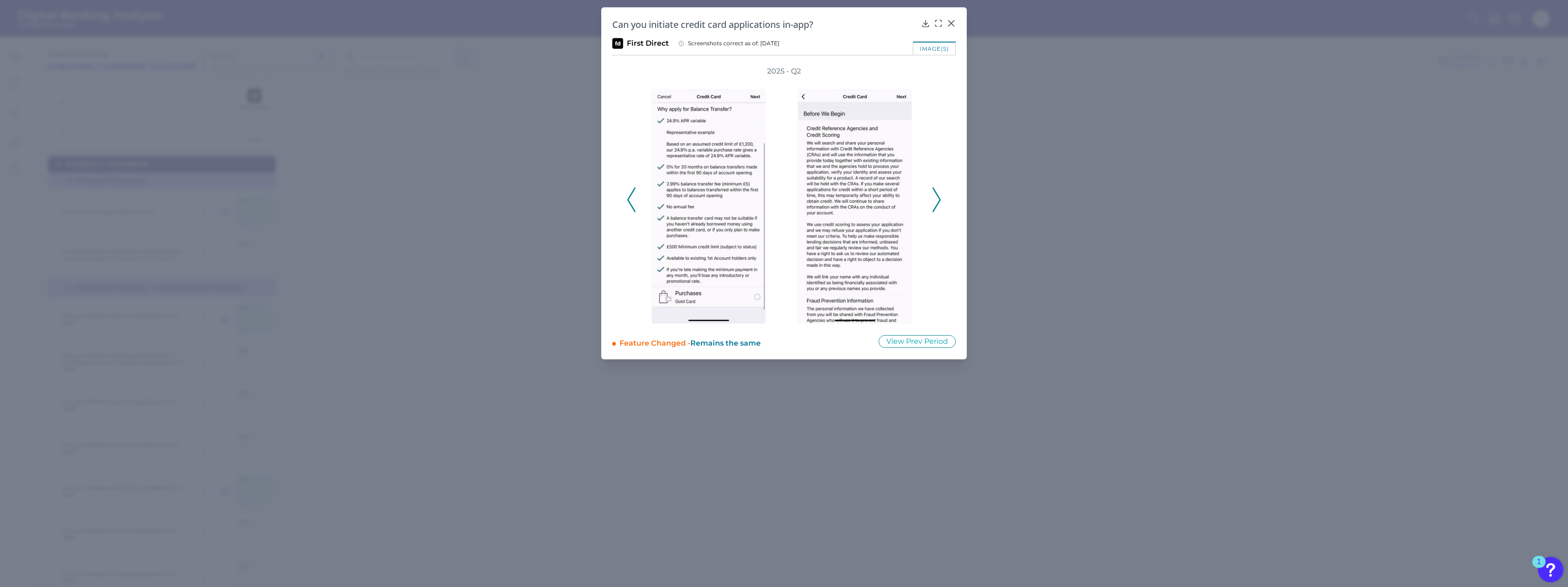
click at [632, 197] on icon at bounding box center [631, 199] width 8 height 25
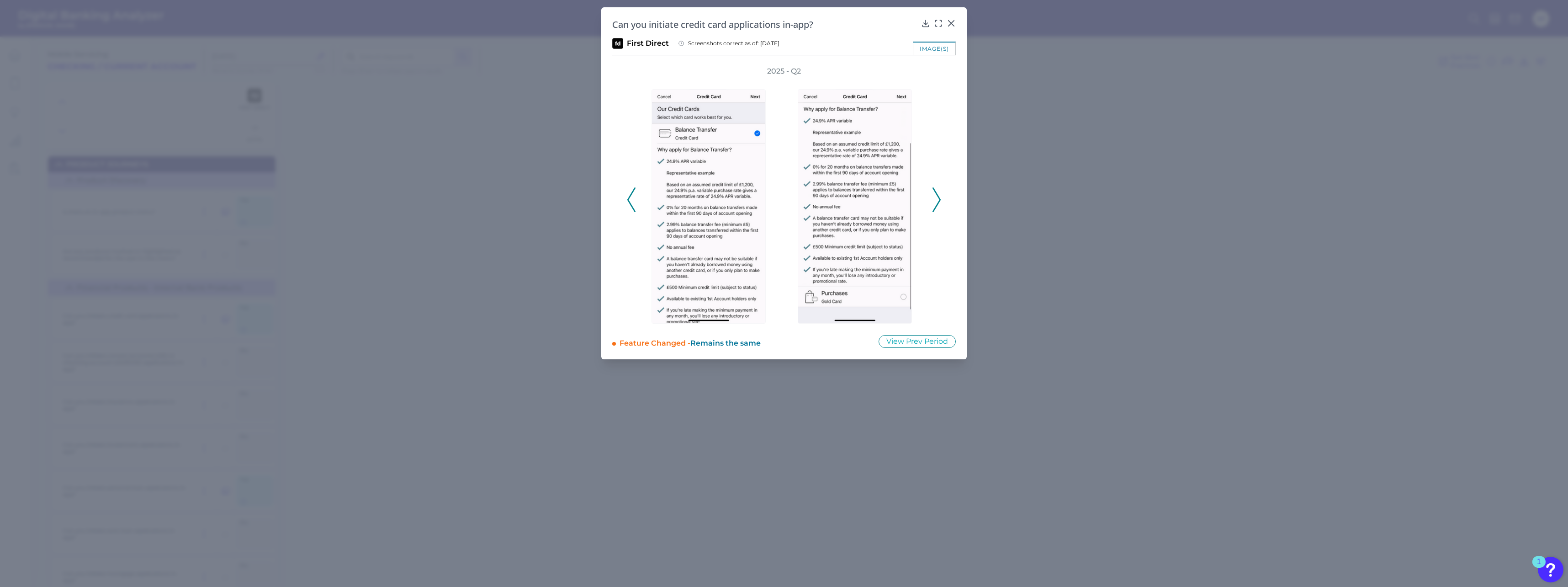
click at [632, 197] on icon at bounding box center [631, 199] width 8 height 25
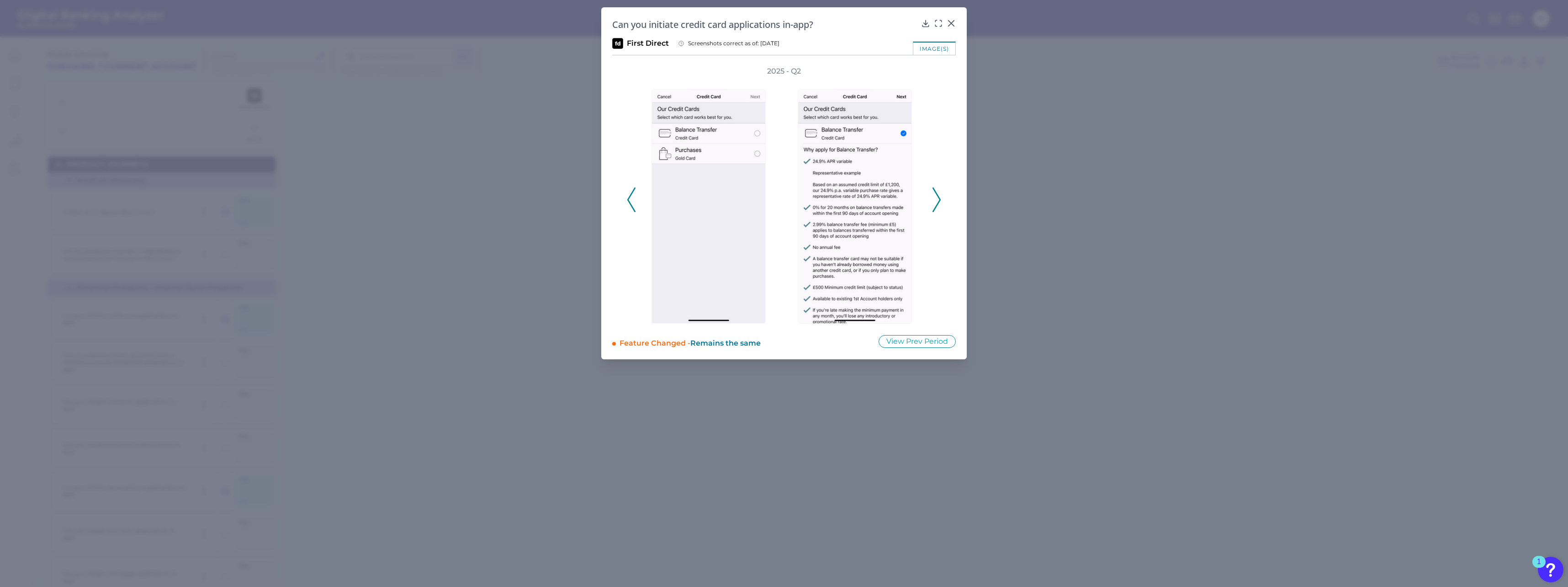
click at [632, 195] on icon at bounding box center [631, 199] width 8 height 25
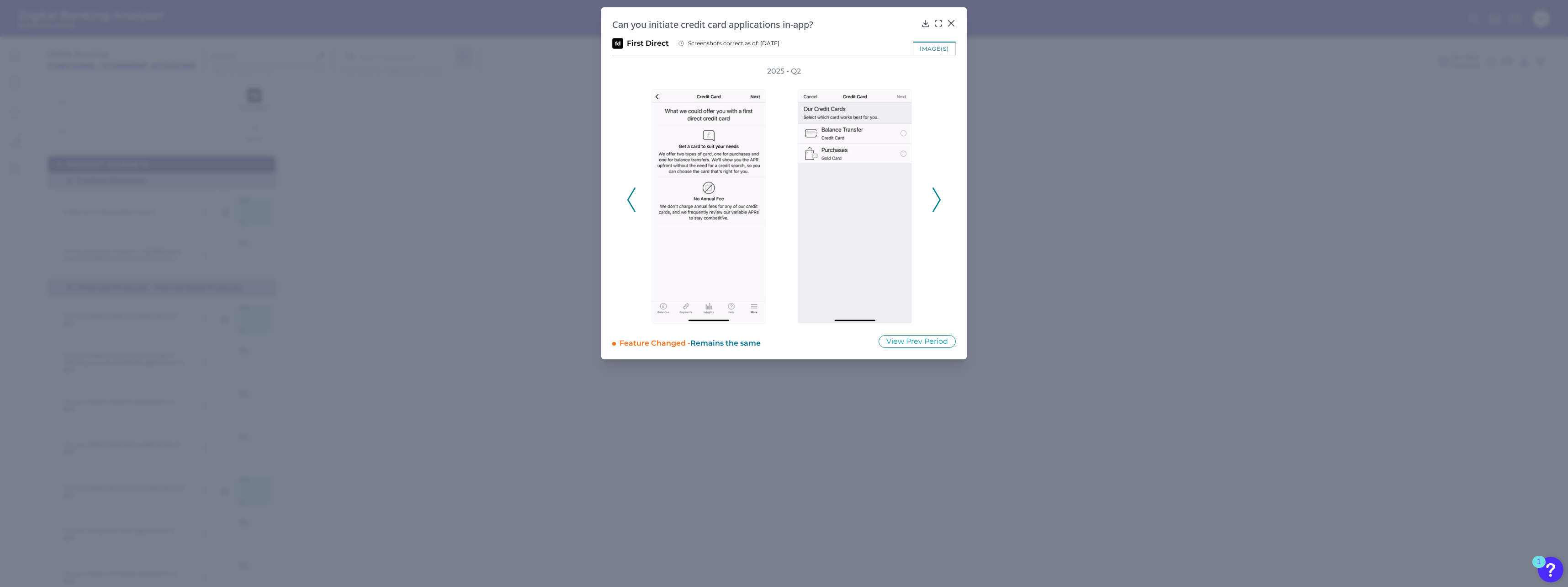
click at [632, 194] on icon at bounding box center [631, 199] width 8 height 25
